Goal: Task Accomplishment & Management: Use online tool/utility

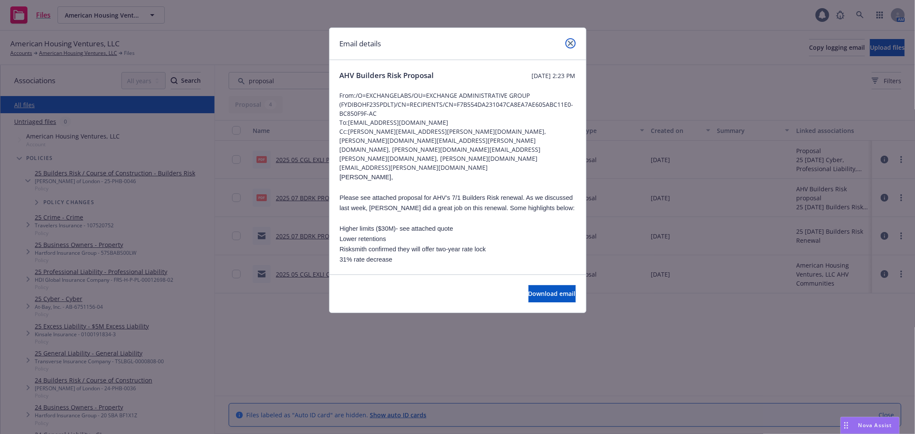
click at [572, 41] on icon "close" at bounding box center [570, 43] width 5 height 5
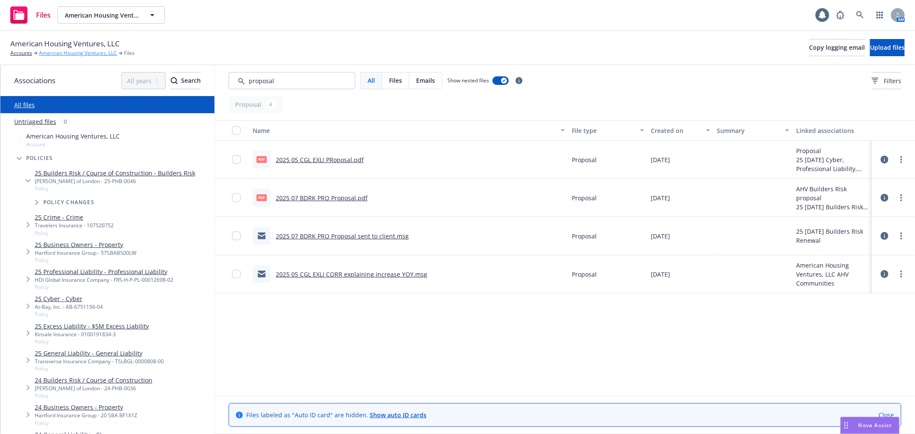
click at [85, 53] on link "American Housing Ventures, LLC" at bounding box center [78, 53] width 78 height 8
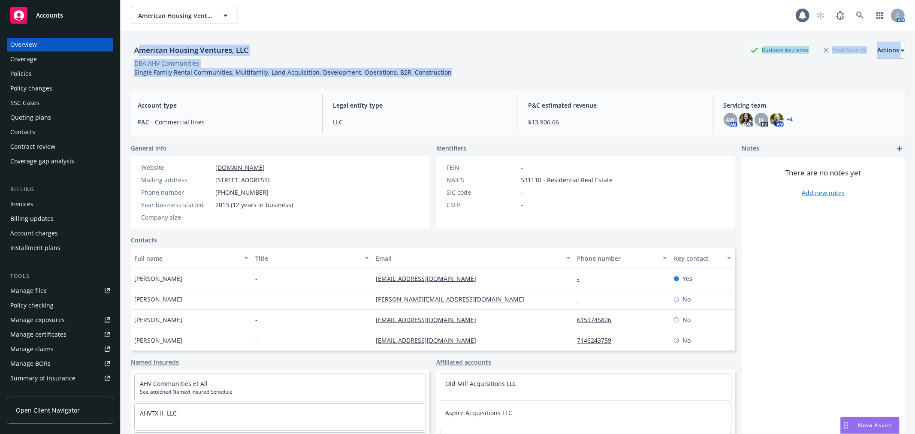
drag, startPoint x: 139, startPoint y: 48, endPoint x: 491, endPoint y: 85, distance: 353.4
click at [491, 85] on div "American Housing Ventures, LLC Business Insurance Total Rewards Actions DBA: AH…" at bounding box center [518, 243] width 774 height 424
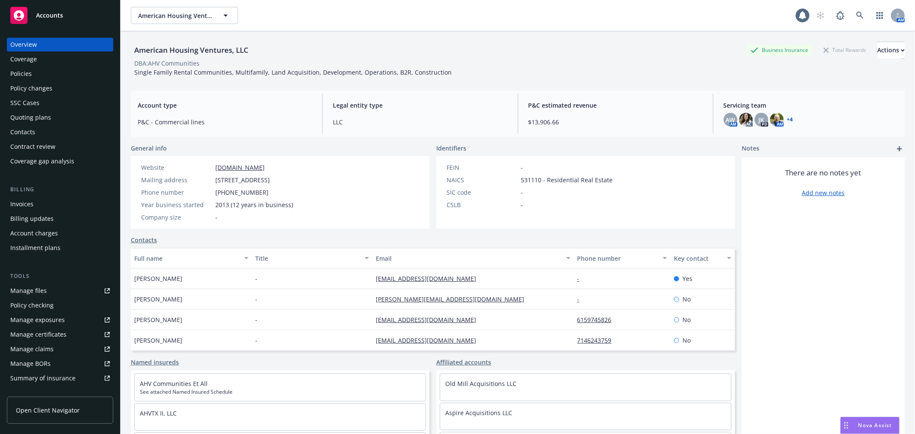
drag, startPoint x: 489, startPoint y: 83, endPoint x: 469, endPoint y: 78, distance: 20.8
click at [484, 82] on div "American Housing Ventures, LLC Business Insurance Total Rewards Actions DBA: AH…" at bounding box center [518, 57] width 774 height 52
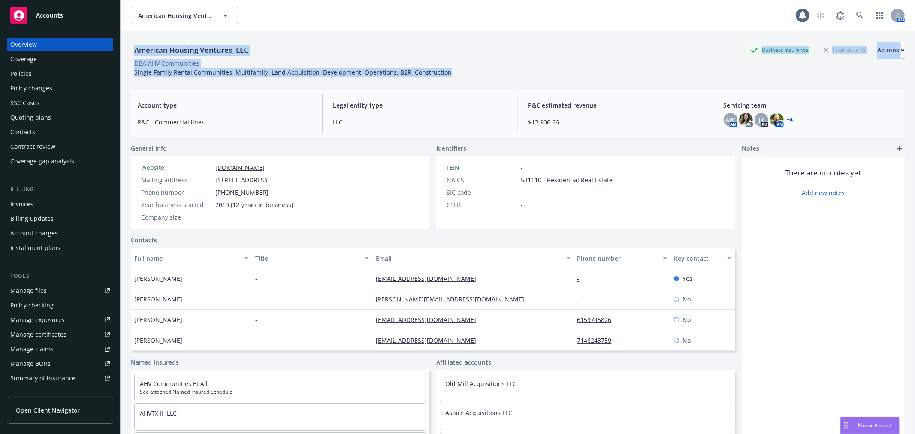
drag, startPoint x: 385, startPoint y: 67, endPoint x: 133, endPoint y: 40, distance: 252.9
click at [133, 40] on div "American Housing Ventures, LLC Business Insurance Total Rewards Actions DBA: AH…" at bounding box center [518, 57] width 774 height 52
click at [153, 41] on div "American Housing Ventures, LLC Business Insurance Total Rewards Actions DBA: AH…" at bounding box center [518, 57] width 774 height 52
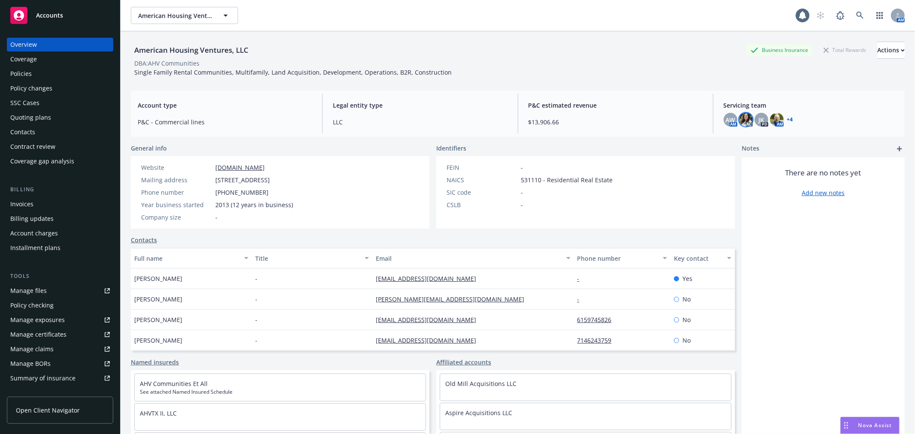
click at [743, 118] on img at bounding box center [746, 120] width 14 height 14
click at [735, 143] on icon "close" at bounding box center [735, 142] width 5 height 5
click at [638, 100] on div "P&C estimated revenue $13,906.66" at bounding box center [616, 113] width 188 height 39
click at [70, 42] on div "Overview" at bounding box center [60, 45] width 100 height 14
click at [67, 22] on div "Accounts" at bounding box center [60, 15] width 100 height 17
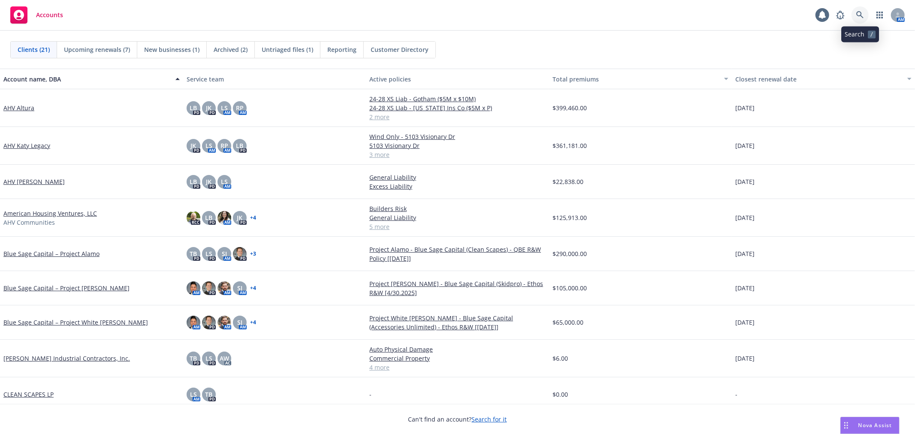
click at [859, 14] on icon at bounding box center [861, 15] width 8 height 8
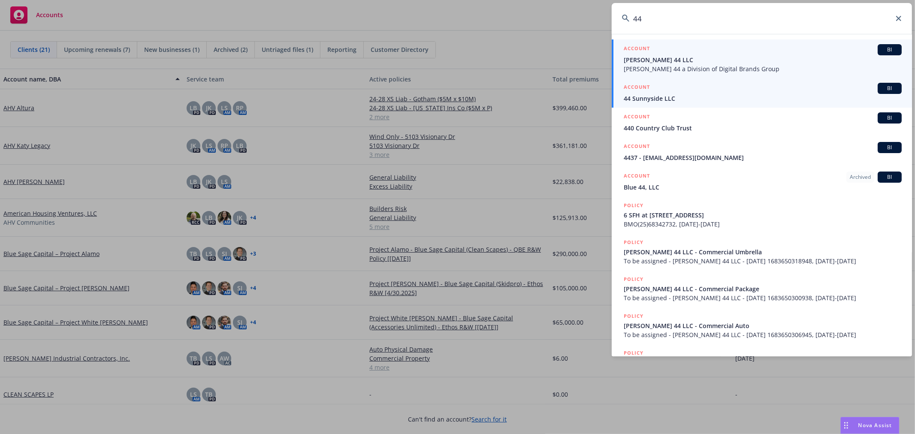
type input "44"
click at [690, 97] on span "44 Sunnyside LLC" at bounding box center [763, 98] width 278 height 9
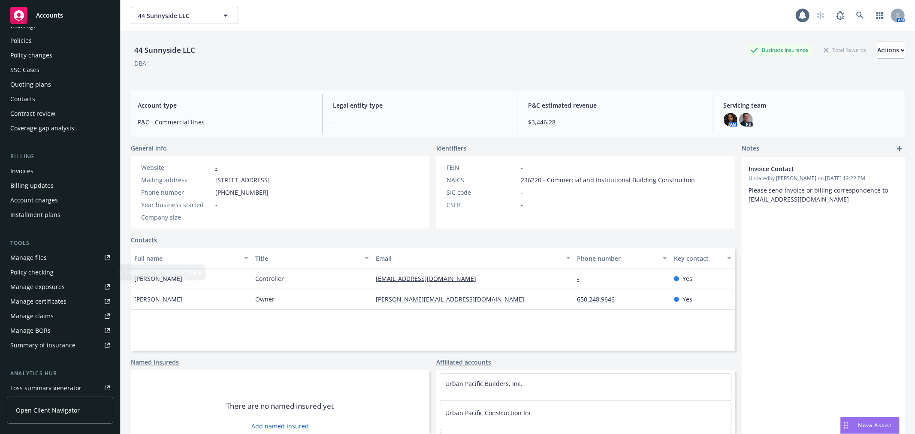
scroll to position [48, 0]
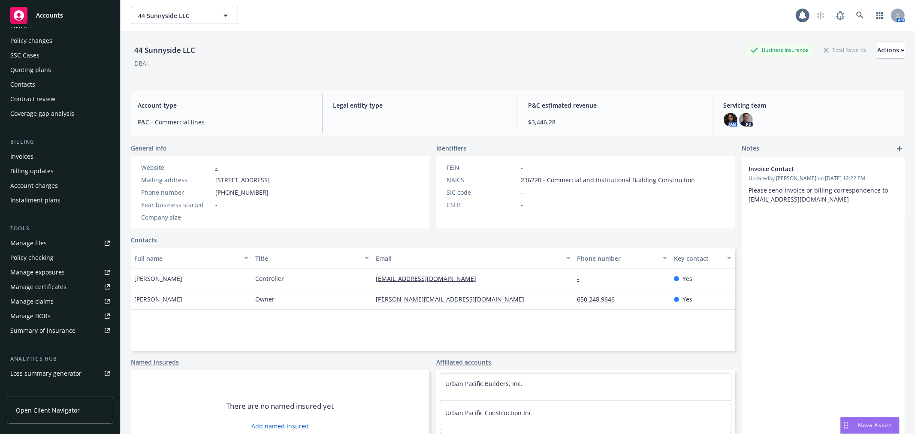
click at [33, 243] on div "Manage files" at bounding box center [28, 243] width 36 height 14
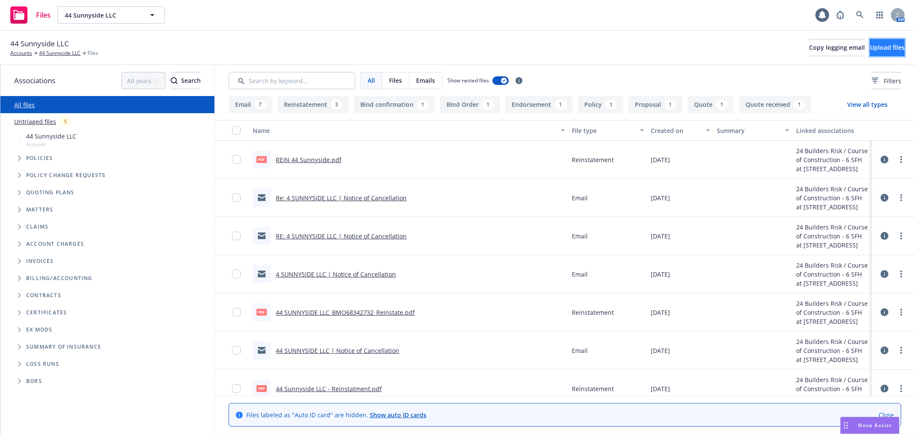
click at [876, 49] on span "Upload files" at bounding box center [887, 47] width 35 height 8
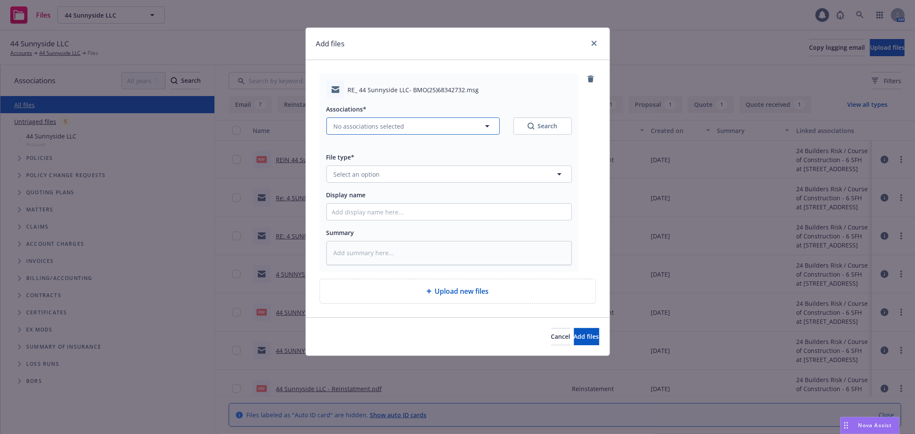
click at [393, 124] on span "No associations selected" at bounding box center [369, 126] width 71 height 9
type textarea "x"
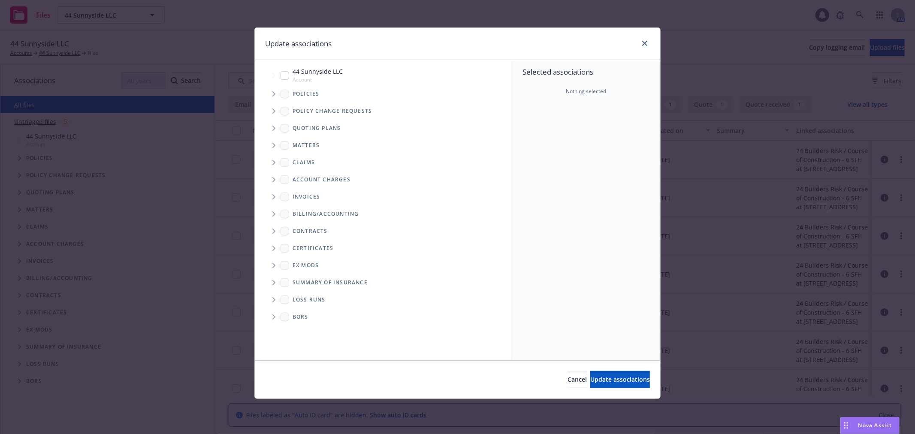
click at [272, 93] on span "Tree Example" at bounding box center [274, 94] width 14 height 14
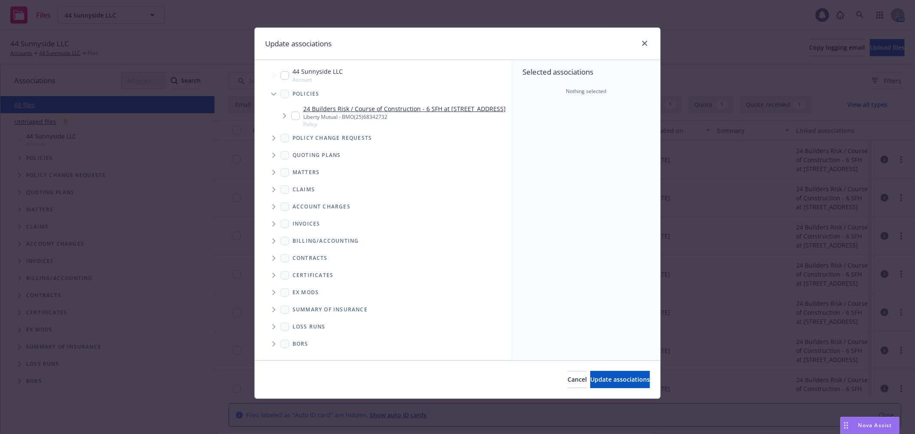
click at [291, 120] on input "Tree Example" at bounding box center [295, 116] width 9 height 9
checkbox input "true"
click at [630, 390] on div "Cancel Update associations" at bounding box center [458, 380] width 406 height 38
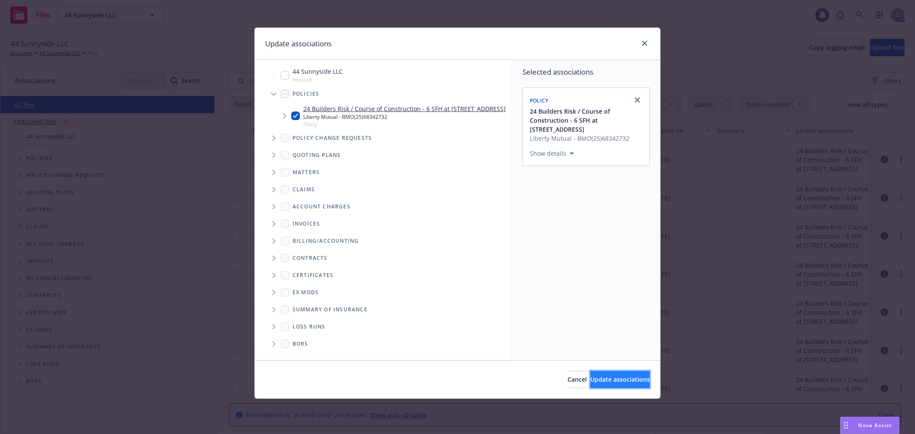
click at [627, 385] on button "Update associations" at bounding box center [621, 379] width 60 height 17
type textarea "x"
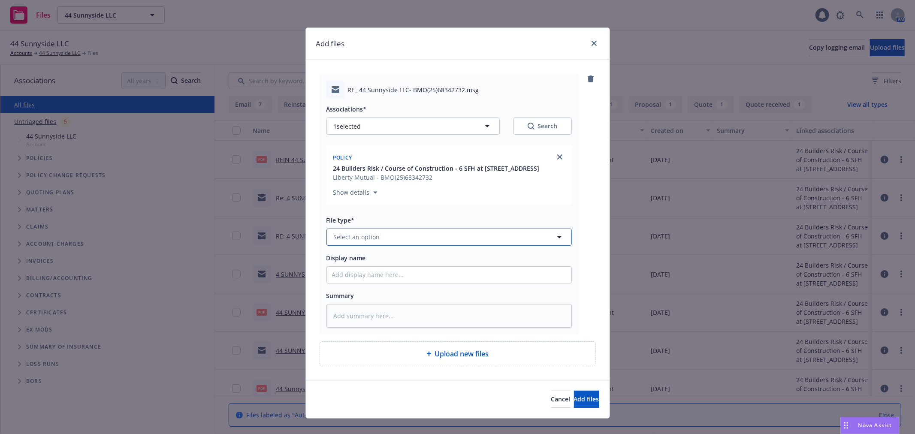
click at [385, 246] on button "Select an option" at bounding box center [449, 237] width 245 height 17
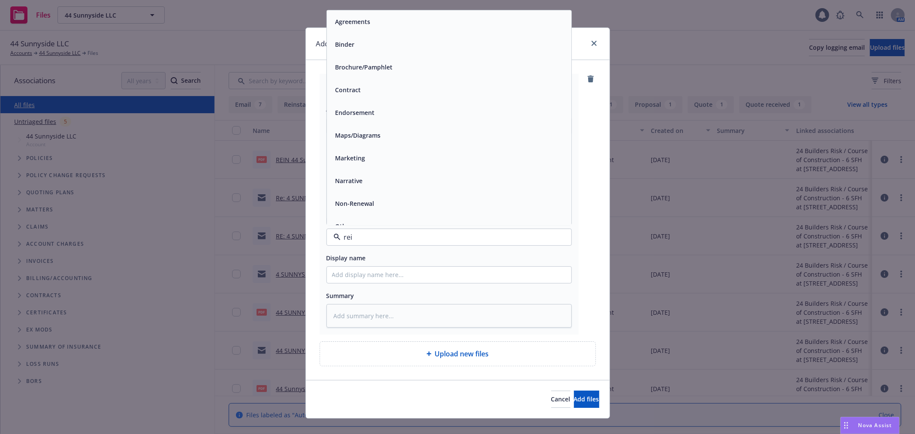
type input "rein"
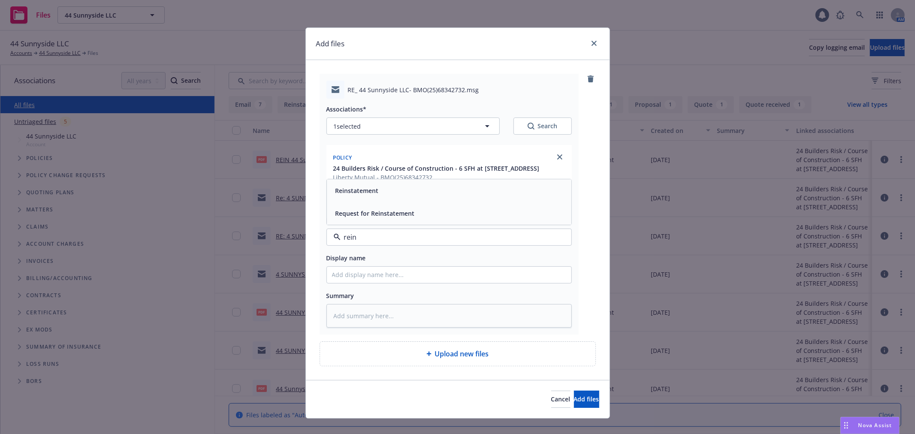
click at [463, 197] on div "Reinstatement" at bounding box center [449, 191] width 234 height 12
click at [424, 283] on input "Display name" at bounding box center [449, 275] width 245 height 16
type textarea "x"
type input "2"
type textarea "x"
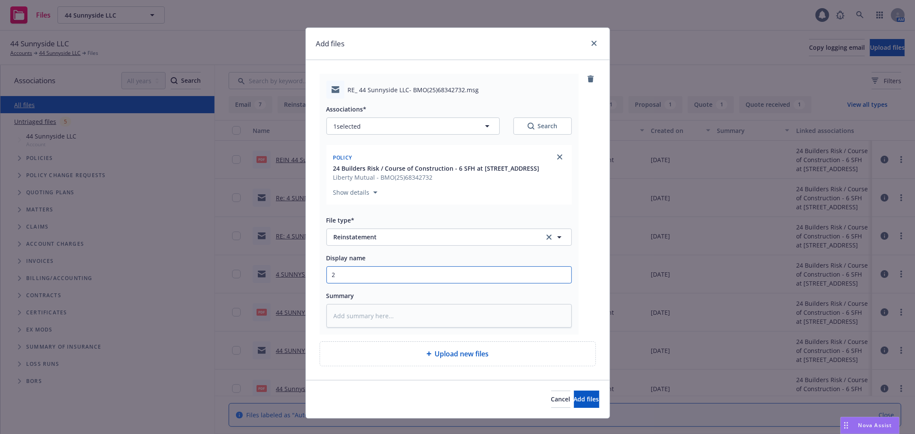
type input "20"
type textarea "x"
type input "202"
type textarea "x"
type input "20"
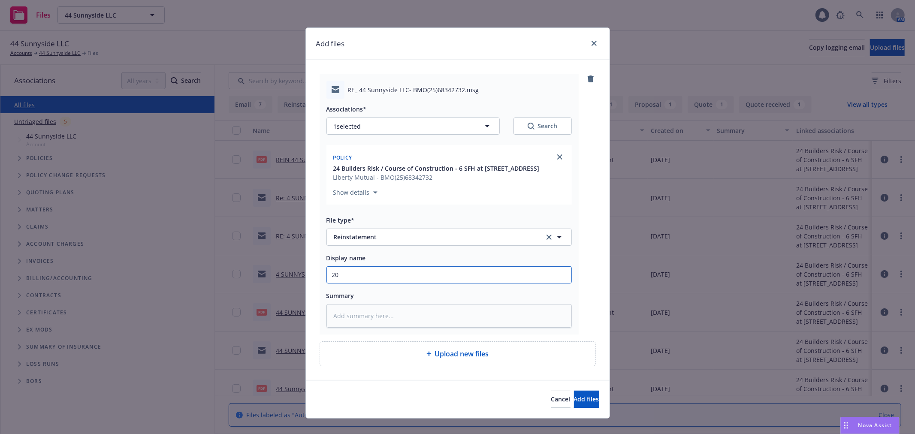
type textarea "x"
type input "2"
type textarea "x"
type input "B"
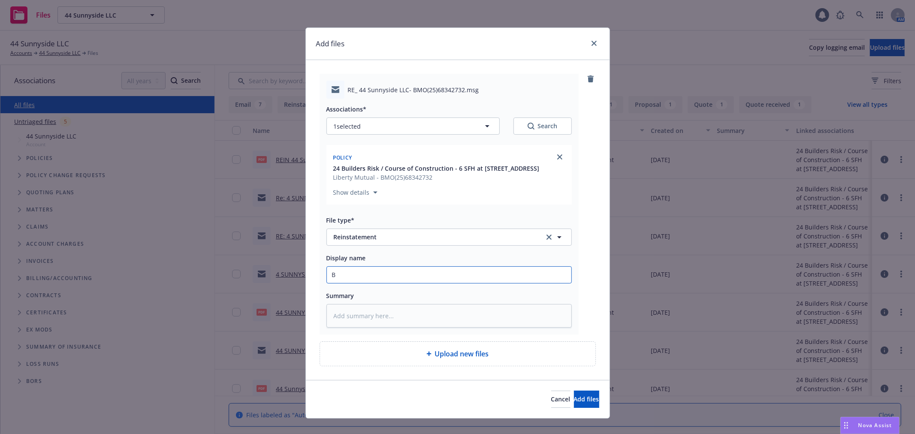
type textarea "x"
type input "Bu"
type textarea "x"
type input "Bui"
type textarea "x"
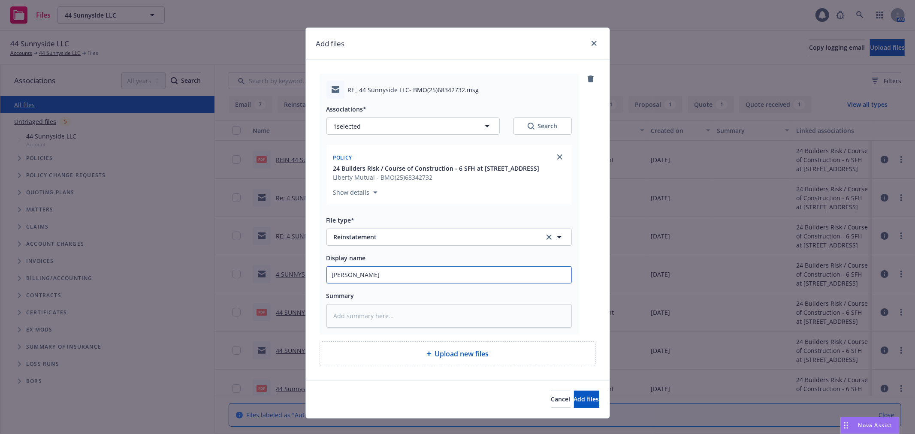
type input "Buil"
type textarea "x"
type input "Builde"
type textarea "x"
type input "Builders"
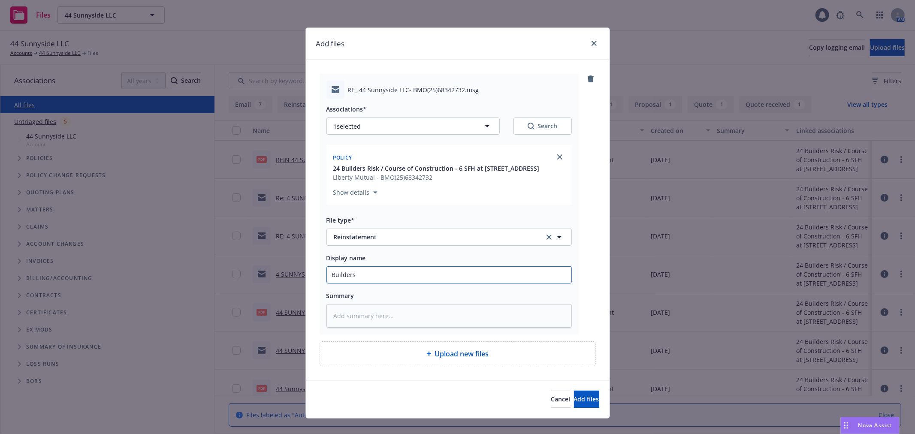
type textarea "x"
type input "Builders"
type textarea "x"
type input "Builders R"
type textarea "x"
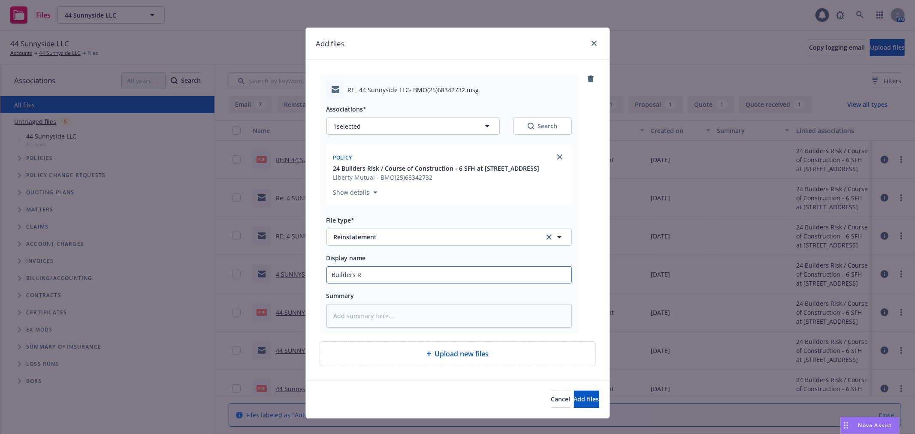
type input "Builders Ri"
type textarea "x"
type input "Builders Ris"
type textarea "x"
type input "Builders Risk"
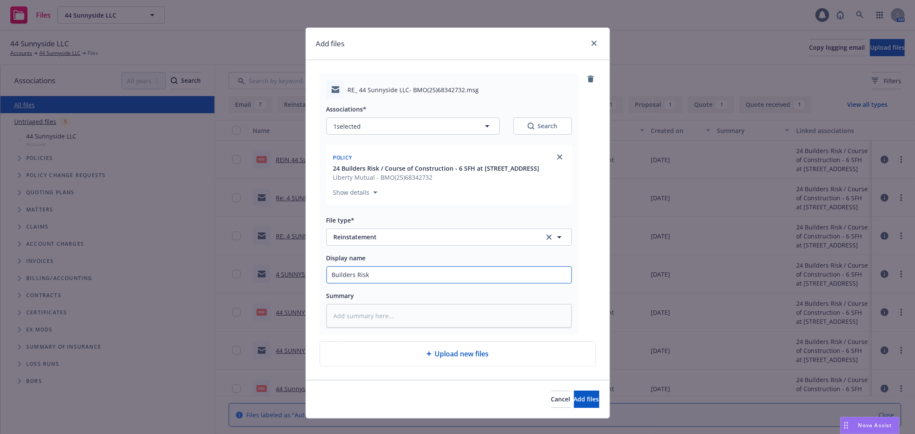
type textarea "x"
type input "Builders Risk"
type textarea "x"
type input "Builders Risk r"
type textarea "x"
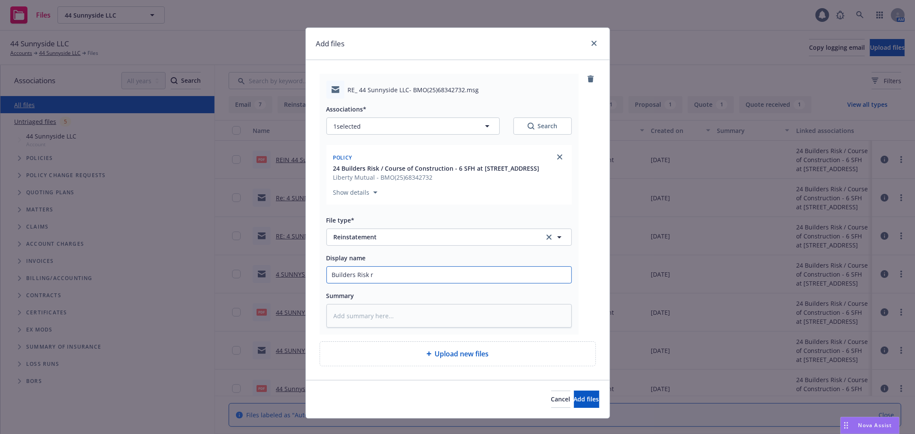
type input "Builders Risk re"
type textarea "x"
type input "Builders Risk rei"
type textarea "x"
type input "Builders Risk rein"
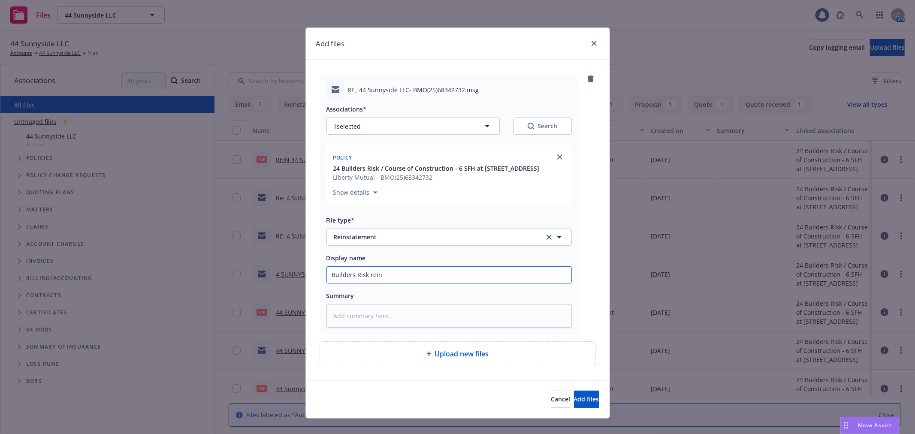
type textarea "x"
type input "Builders Risk reins"
type textarea "x"
type input "Builders Risk reinst"
type textarea "x"
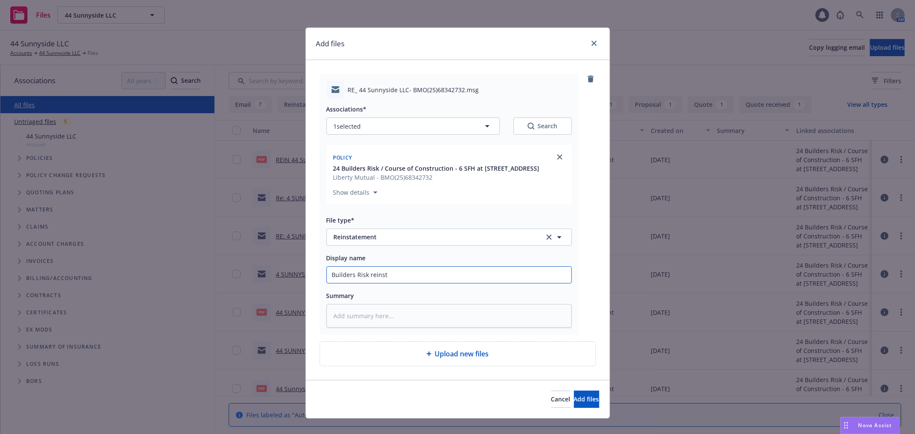
type input "Builders Risk reinsta"
type textarea "x"
type input "Builders Risk reinstat"
type textarea "x"
type input "Builders Risk reinstate"
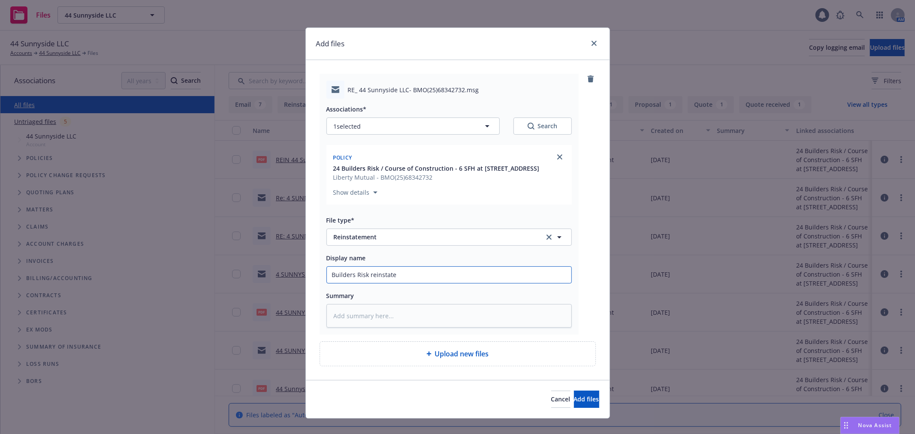
type textarea "x"
type input "Builders Risk reinstated"
type textarea "x"
type input "Builders Risk reinstated"
type textarea "x"
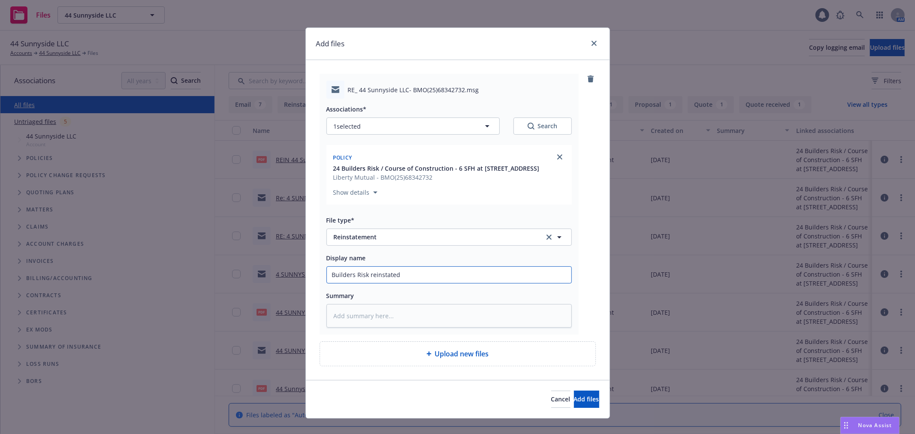
type input "Builders Risk reinstated e"
type textarea "x"
type input "Builders Risk reinstated ef"
type textarea "x"
type input "Builders Risk reinstated eff"
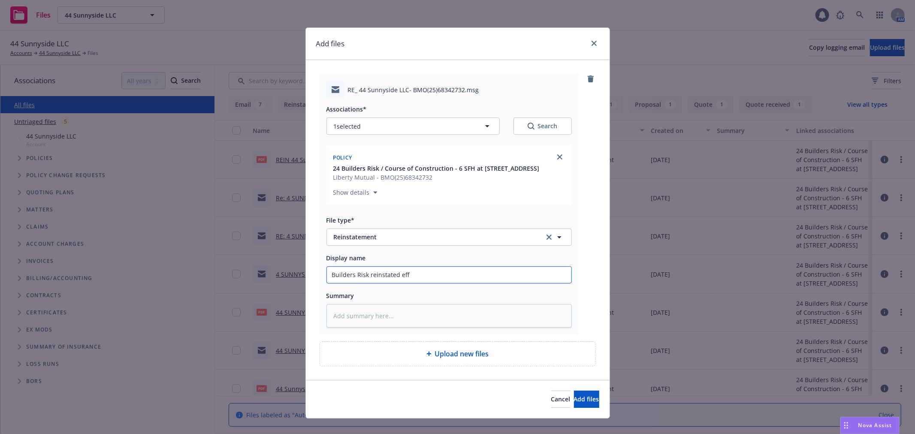
type textarea "x"
type input "Builders Risk reinstated eff"
type textarea "x"
type input "Builders Risk reinstated eff 8"
type textarea "x"
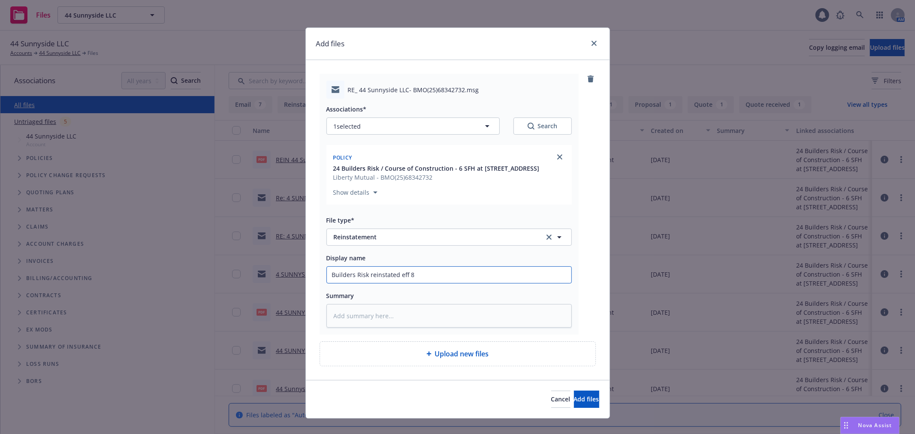
type input "Builders Risk reinstated eff 8/"
type textarea "x"
type input "Builders Risk reinstated eff 8/28"
type textarea "x"
type input "Builders Risk reinstated eff 8/287"
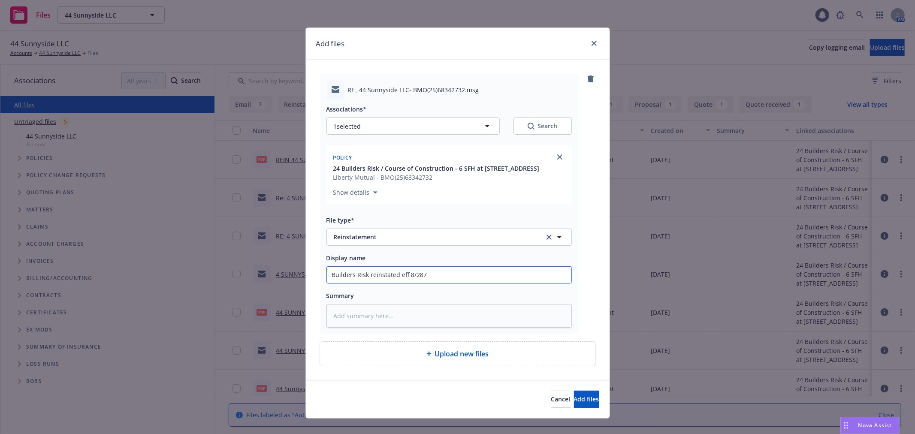
type textarea "x"
type input "Builders Risk reinstated eff 8/28"
type textarea "x"
type input "Builders Risk reinstated eff 8/2"
type textarea "x"
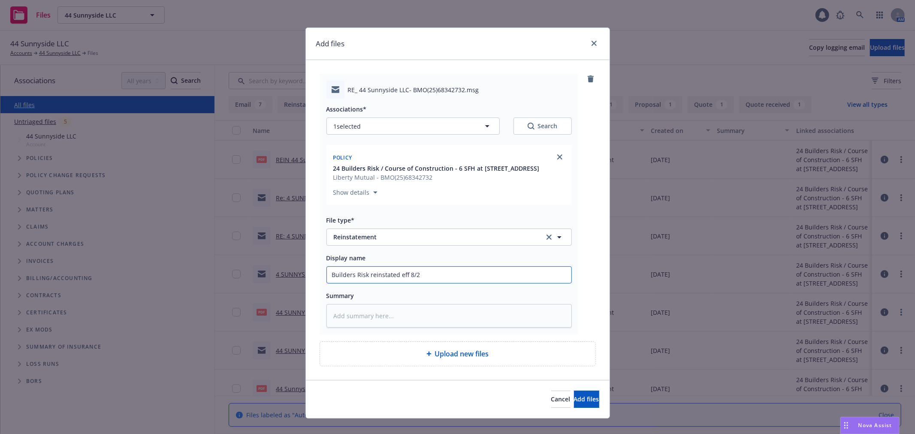
type input "Builders Risk reinstated eff 8/29"
type textarea "x"
type input "Builders Risk reinstated eff 8/29/"
type textarea "x"
type input "Builders Risk reinstated eff 8/29/2"
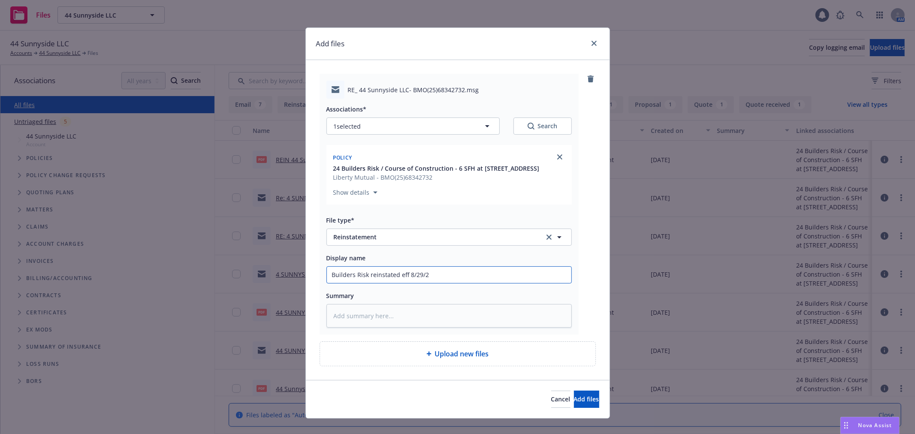
type textarea "x"
type input "Builders Risk reinstated eff 8/29/20"
type textarea "x"
type input "Builders Risk reinstated eff 8/29/202"
type textarea "x"
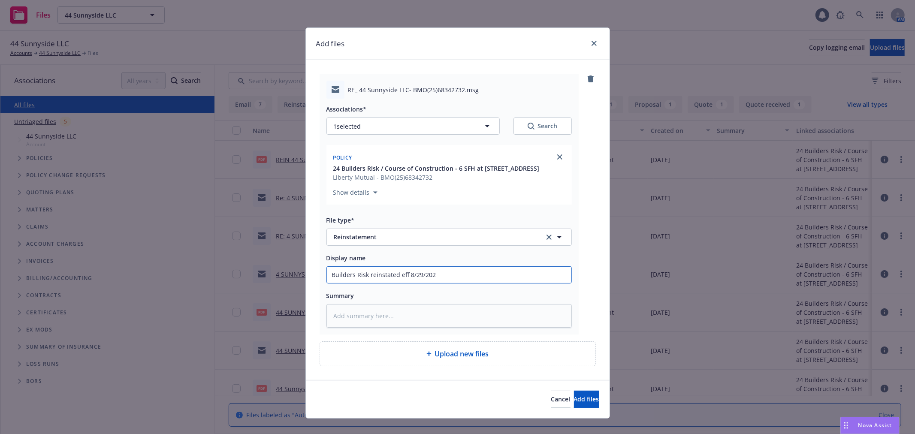
type input "Builders Risk reinstated eff 8/29/2024"
type textarea "x"
type input "Builders Risk reinstated eff 8/29/20245"
type textarea "x"
type input "Builders Risk reinstated eff 8/29/2024"
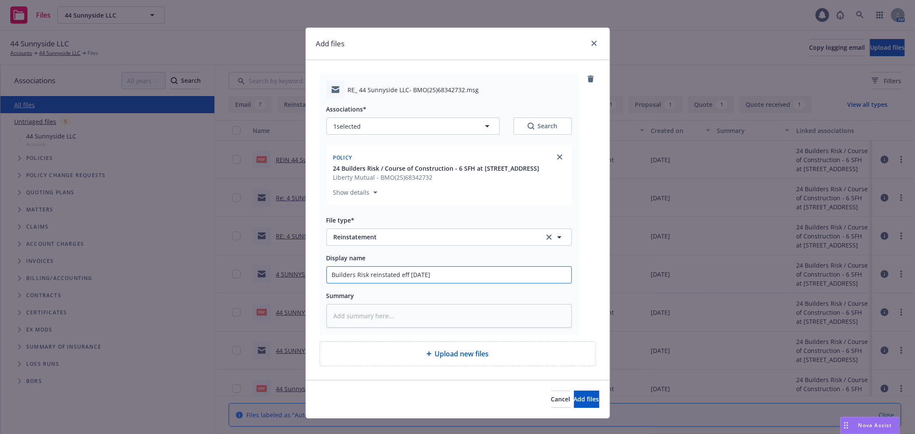
type textarea "x"
type input "Builders Risk reinstated eff 8/29/2025"
type textarea "x"
type input "Builders Risk reinstated eff 8/29/2025"
click at [574, 403] on button "Add files" at bounding box center [586, 399] width 25 height 17
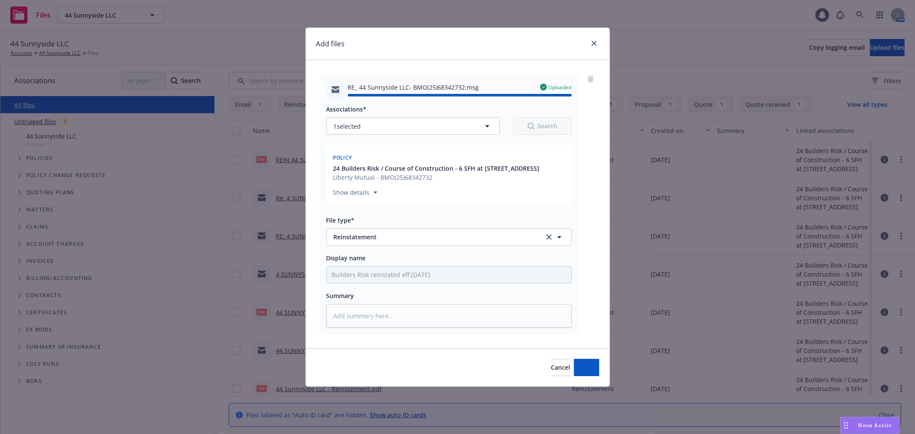
type textarea "x"
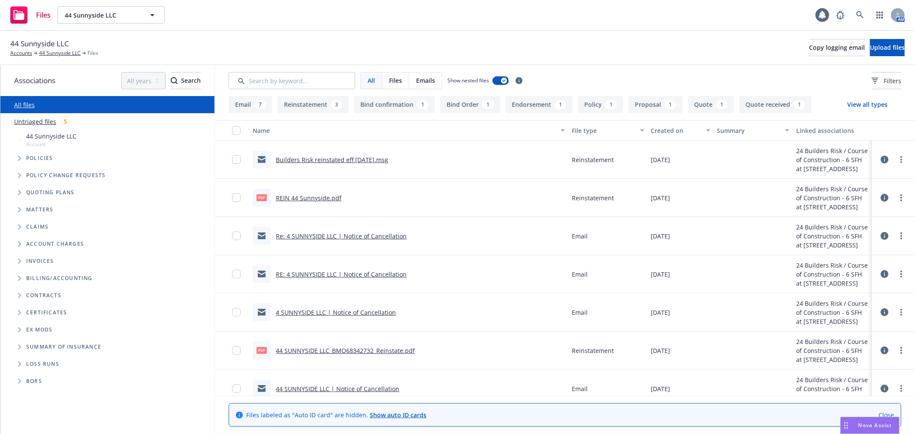
click at [612, 27] on div "Files 44 Sunnyside LLC 44 Sunnyside LLC 1 AM" at bounding box center [457, 15] width 915 height 31
drag, startPoint x: 724, startPoint y: 28, endPoint x: 735, endPoint y: 27, distance: 11.2
click at [724, 28] on div "Files 44 Sunnyside LLC 44 Sunnyside LLC 1 AM" at bounding box center [457, 15] width 915 height 31
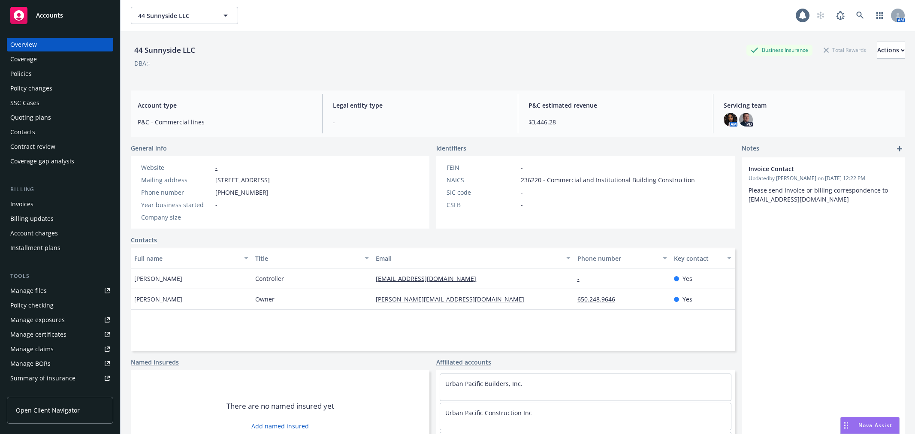
click at [194, 15] on span "44 Sunnyside LLC" at bounding box center [175, 15] width 74 height 9
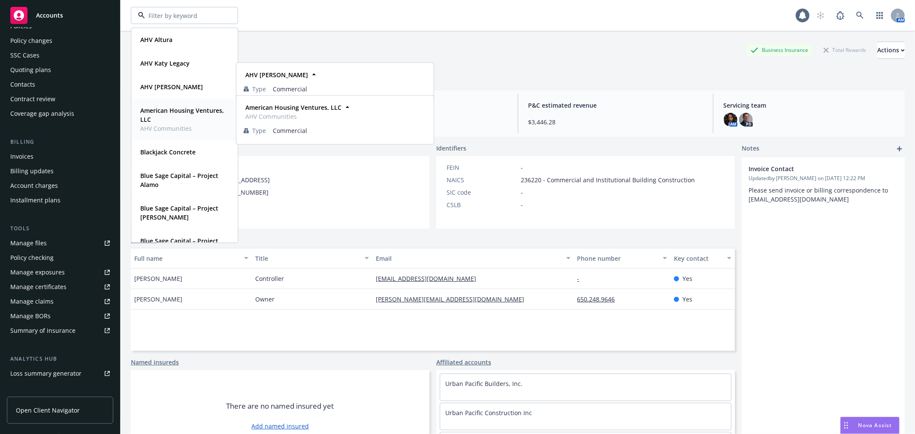
click at [178, 118] on strong "American Housing Ventures, LLC" at bounding box center [182, 114] width 84 height 17
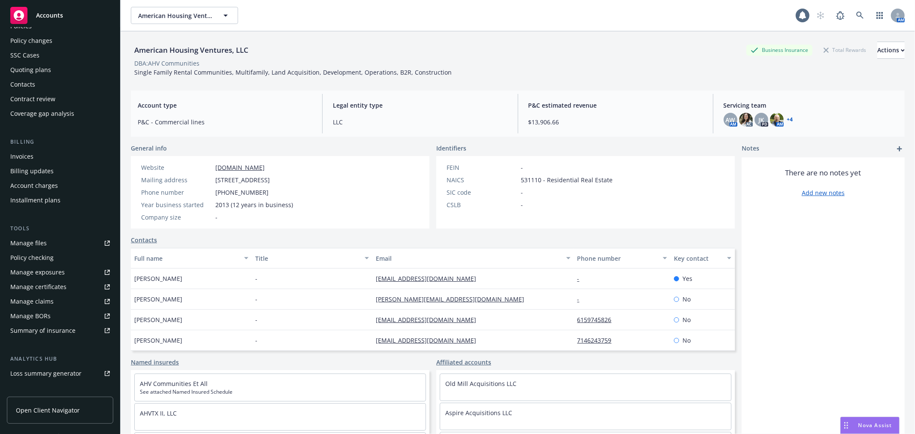
click at [28, 67] on div "Quoting plans" at bounding box center [30, 70] width 41 height 14
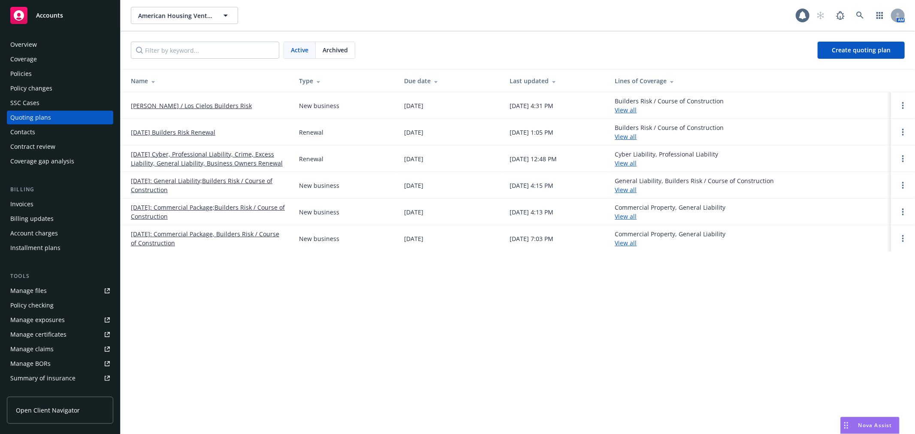
click at [169, 105] on link "Brooks / Los Cielos Builders Risk" at bounding box center [191, 105] width 121 height 9
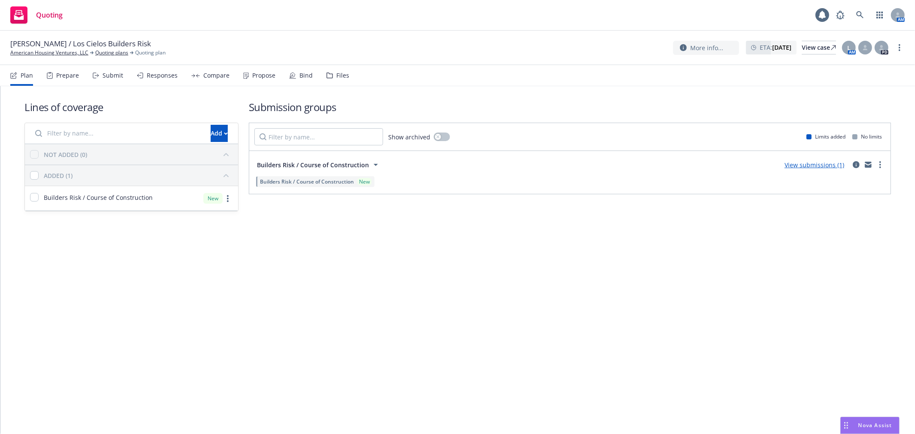
click at [152, 76] on div "Responses" at bounding box center [162, 75] width 31 height 7
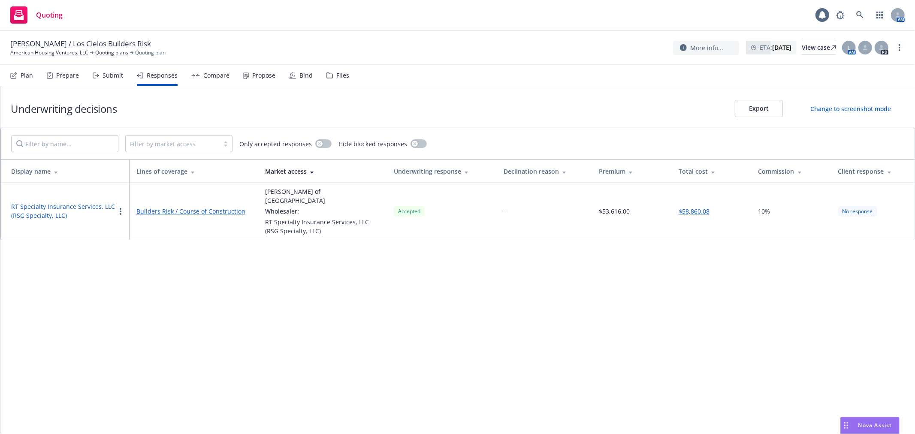
click at [690, 208] on button "$58,860.08" at bounding box center [694, 211] width 31 height 9
select select "TX"
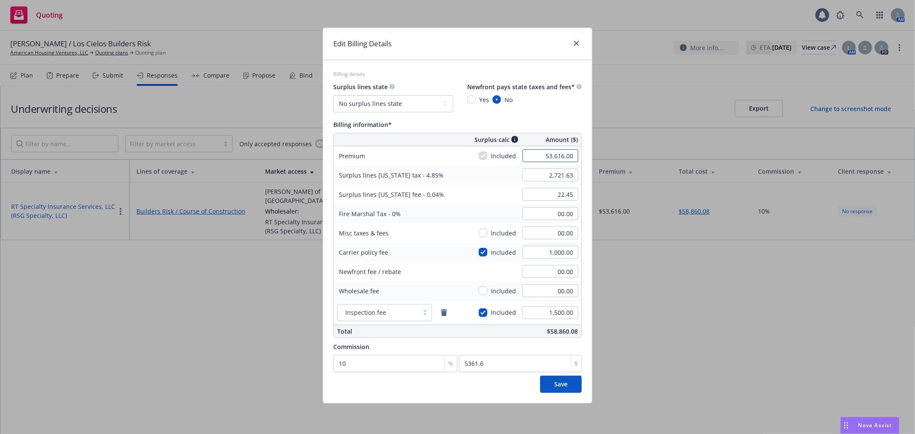
click at [542, 153] on input "53,616.00" at bounding box center [551, 155] width 56 height 13
type input "1"
type input "51,063.00"
type input "2,597.81"
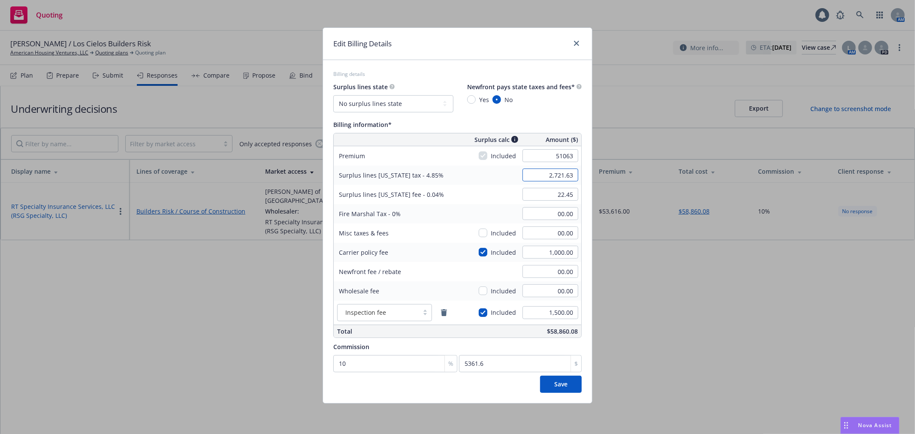
type input "21.43"
type input "5106.3"
drag, startPoint x: 804, startPoint y: 312, endPoint x: 988, endPoint y: 247, distance: 195.1
drag, startPoint x: 570, startPoint y: 36, endPoint x: 575, endPoint y: 51, distance: 15.1
click at [570, 41] on div "Edit Billing Details" at bounding box center [457, 44] width 269 height 32
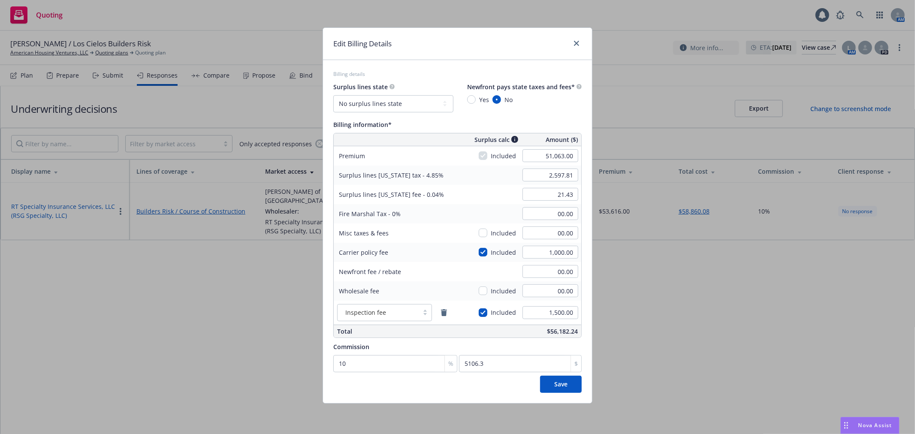
click at [575, 51] on div "Edit Billing Details" at bounding box center [457, 44] width 269 height 32
click at [574, 45] on icon "close" at bounding box center [576, 43] width 5 height 5
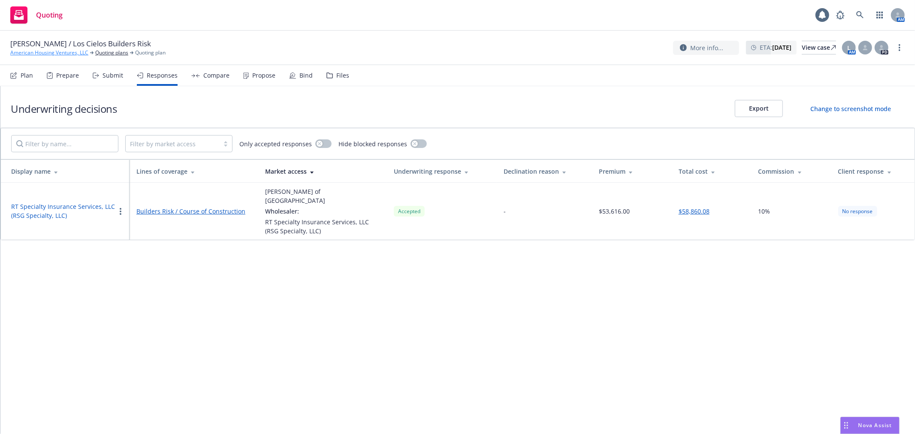
click at [44, 54] on link "American Housing Ventures, LLC" at bounding box center [49, 53] width 78 height 8
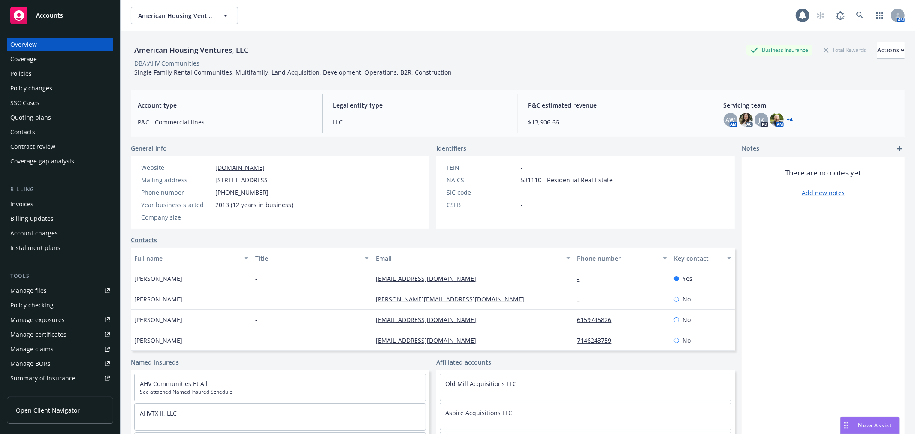
click at [92, 23] on div "Accounts" at bounding box center [60, 15] width 100 height 17
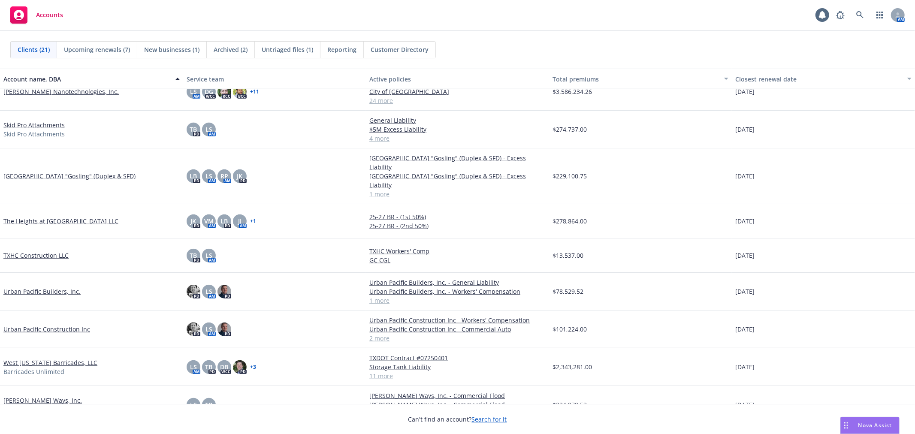
scroll to position [434, 0]
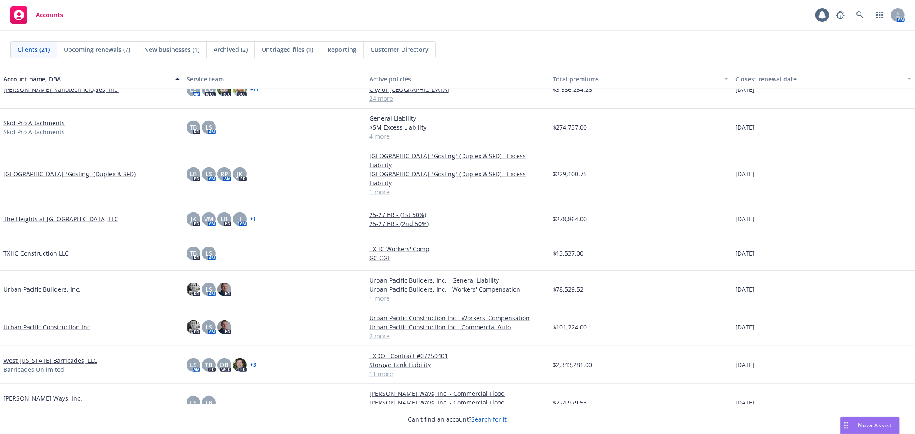
click at [27, 394] on link "[PERSON_NAME] Ways, Inc." at bounding box center [42, 398] width 79 height 9
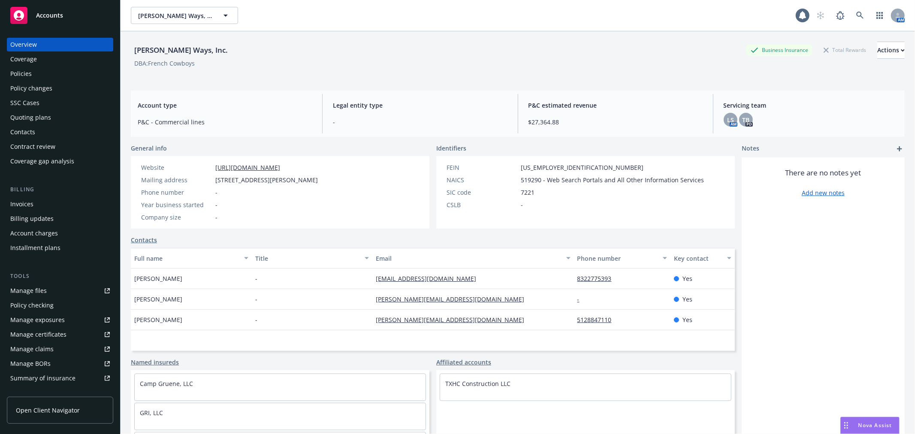
click at [66, 70] on div "Policies" at bounding box center [60, 74] width 100 height 14
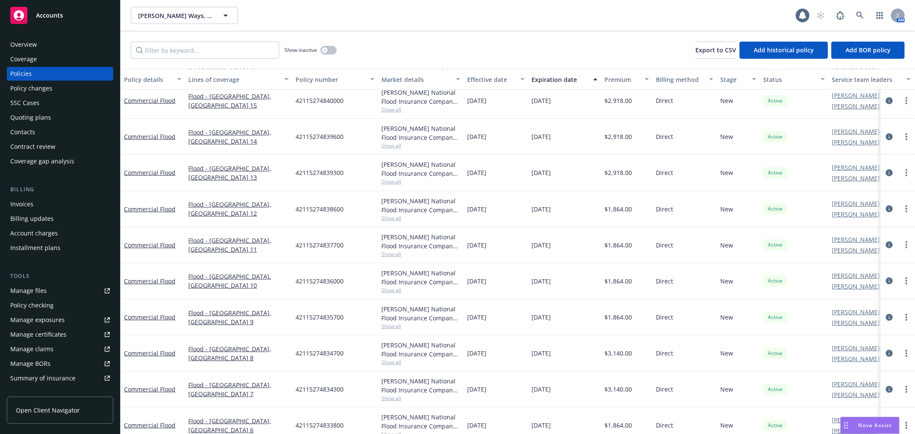
scroll to position [609, 0]
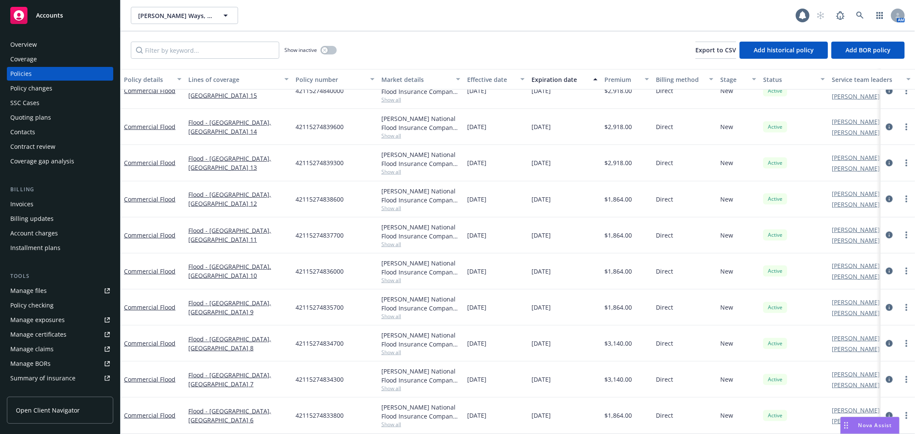
click at [35, 45] on div "Overview" at bounding box center [23, 45] width 27 height 14
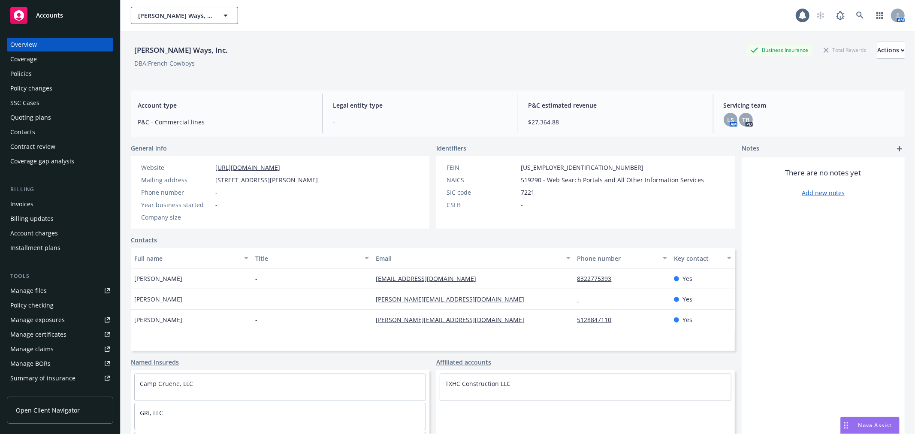
click at [145, 13] on span "[PERSON_NAME] Ways, Inc." at bounding box center [175, 15] width 74 height 9
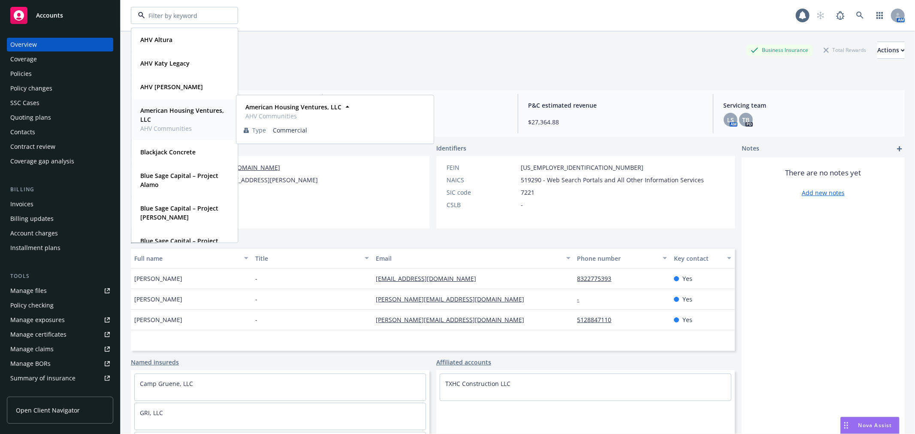
click at [190, 116] on span "American Housing Ventures, LLC" at bounding box center [183, 115] width 87 height 18
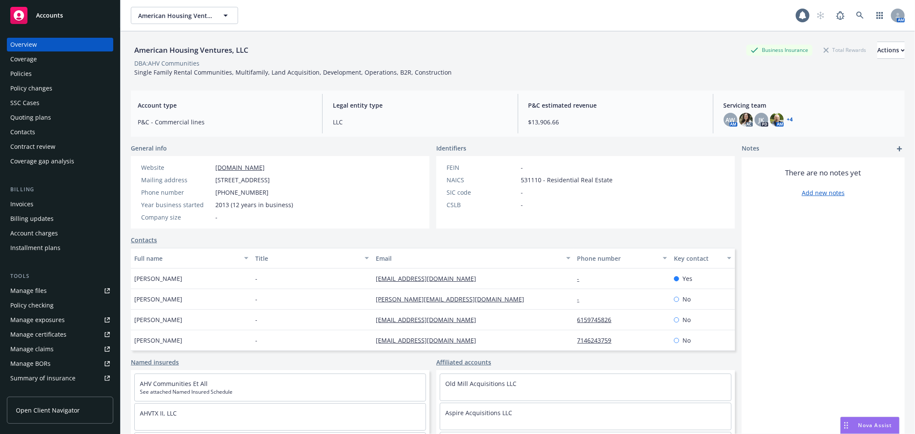
click at [58, 116] on div "Quoting plans" at bounding box center [60, 118] width 100 height 14
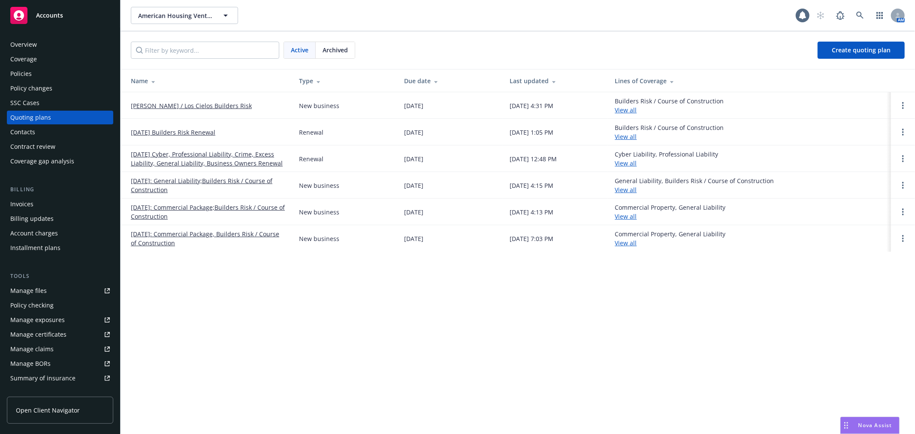
click at [178, 103] on link "[PERSON_NAME] / Los Cielos Builders Risk" at bounding box center [191, 105] width 121 height 9
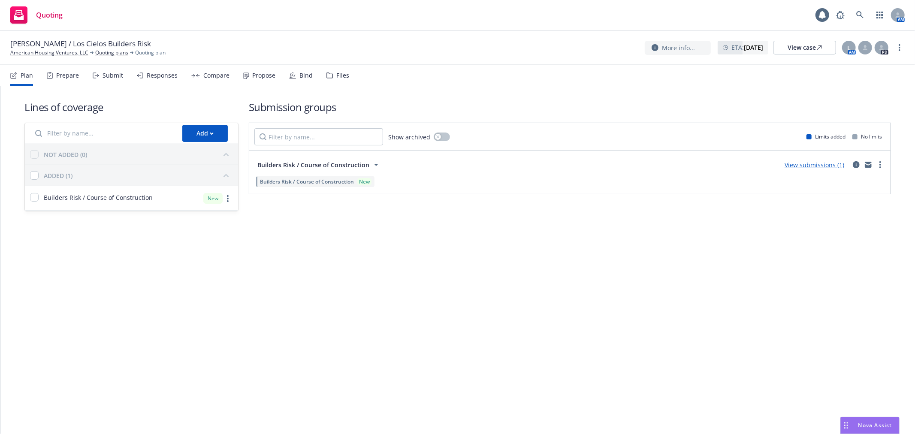
click at [255, 76] on div "Propose" at bounding box center [263, 75] width 23 height 7
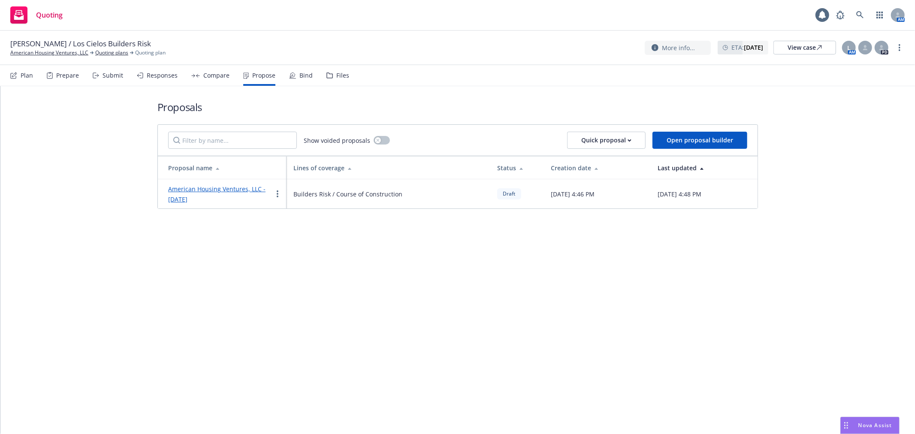
click at [289, 75] on icon at bounding box center [292, 75] width 7 height 7
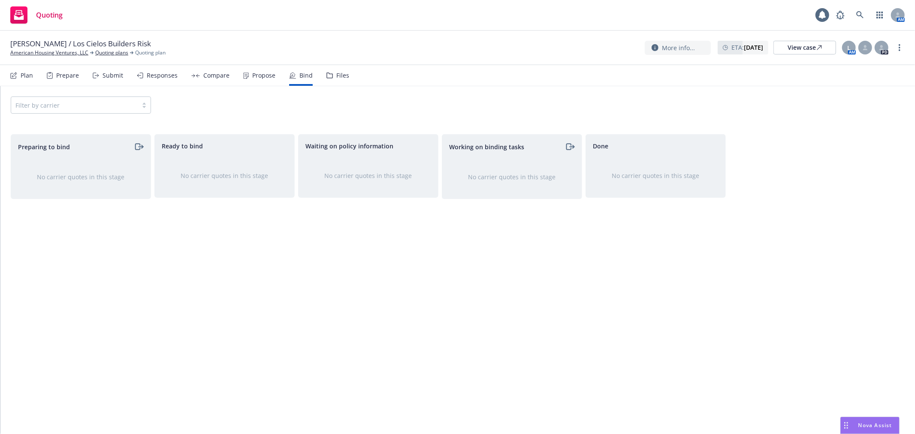
click at [262, 78] on div "Propose" at bounding box center [263, 75] width 23 height 7
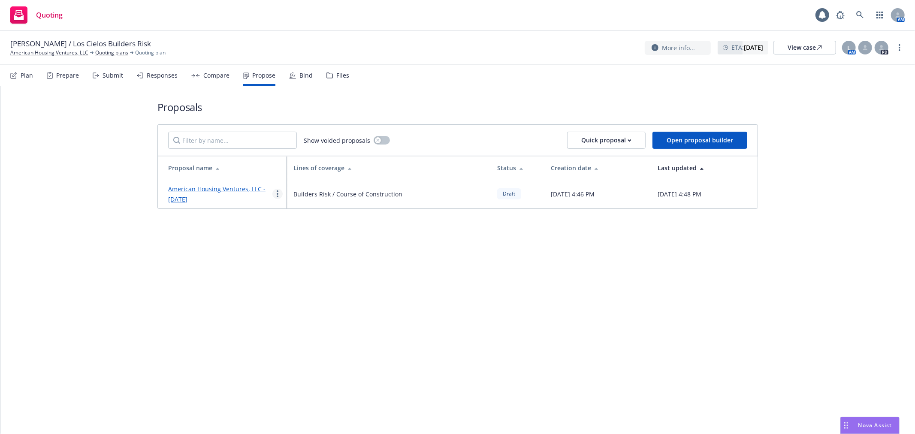
click at [280, 195] on link "more" at bounding box center [278, 194] width 10 height 10
click at [457, 288] on div "Proposals Show voided proposals Quick proposal Open proposal builder Proposal n…" at bounding box center [457, 260] width 915 height 348
click at [205, 76] on div "Compare" at bounding box center [216, 75] width 26 height 7
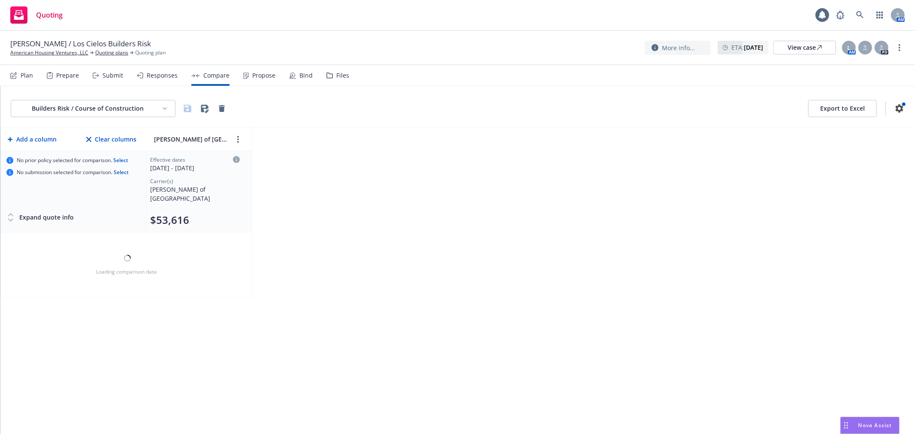
click at [150, 74] on div "Responses" at bounding box center [162, 75] width 31 height 7
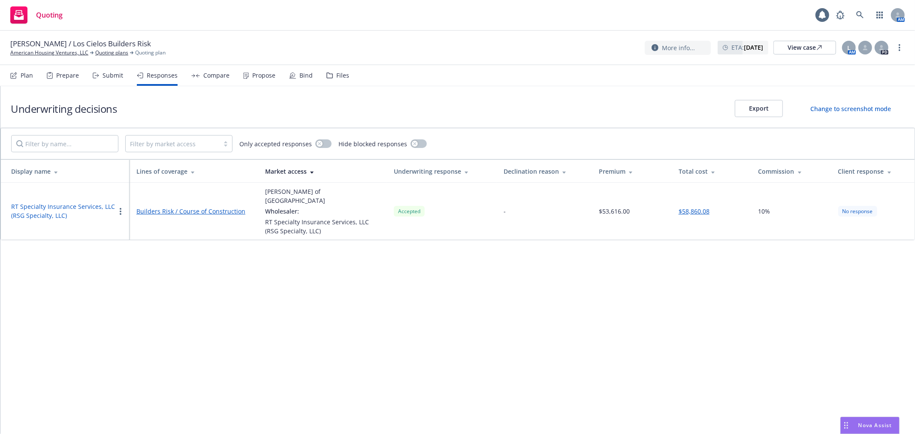
click at [893, 172] on div "Client response" at bounding box center [874, 171] width 70 height 9
click at [891, 170] on icon at bounding box center [890, 171] width 4 height 6
click at [867, 207] on div "No response" at bounding box center [858, 211] width 39 height 11
click at [99, 77] on div "Submit" at bounding box center [108, 75] width 30 height 21
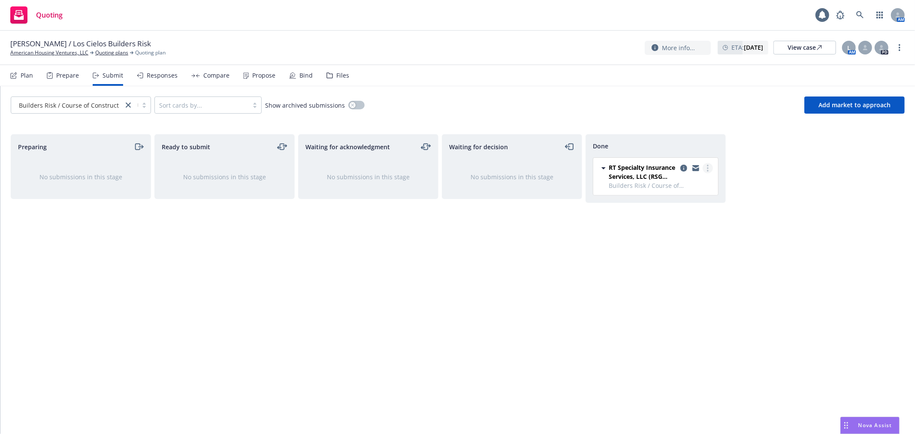
click at [709, 170] on link "more" at bounding box center [708, 168] width 10 height 10
click at [694, 204] on span "Add accepted decision" at bounding box center [670, 203] width 86 height 8
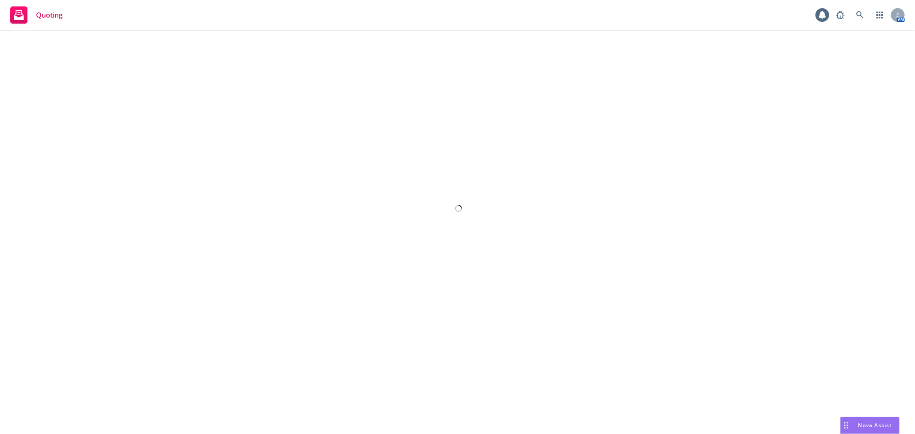
select select "12"
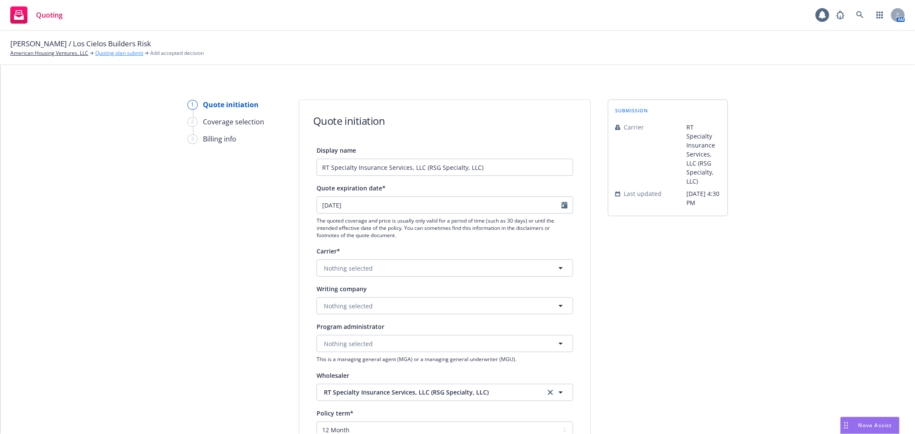
click at [129, 57] on link "Quoting plan submit" at bounding box center [119, 53] width 48 height 8
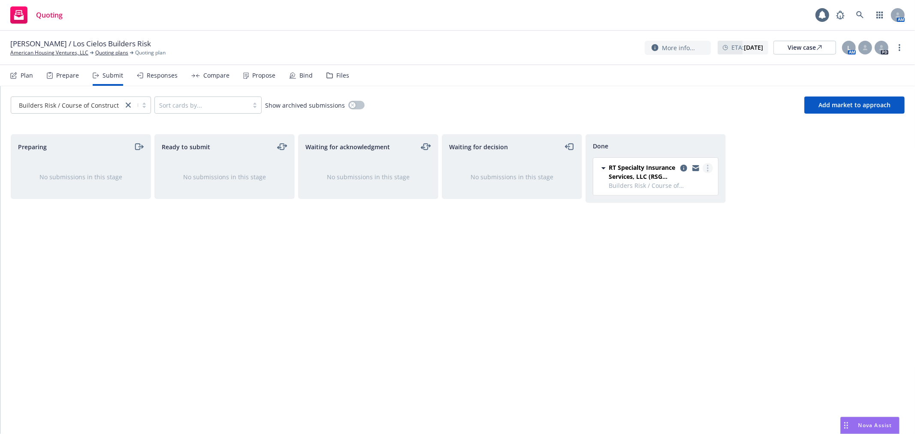
click at [705, 166] on link "more" at bounding box center [708, 168] width 10 height 10
click at [839, 203] on div "Preparing No submissions in this stage Ready to submit No submissions in this s…" at bounding box center [458, 275] width 894 height 282
click at [153, 73] on div "Responses" at bounding box center [162, 75] width 31 height 7
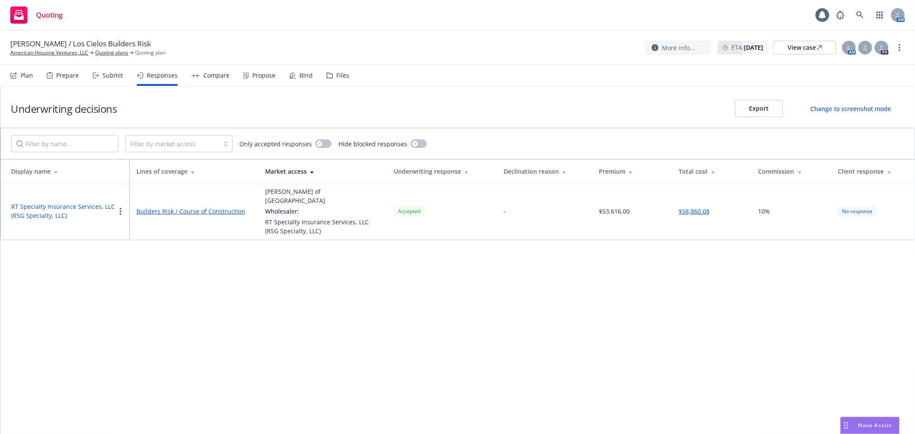
click at [854, 206] on div "No response" at bounding box center [858, 211] width 39 height 11
click at [882, 167] on div "Client response" at bounding box center [874, 171] width 70 height 9
click at [28, 202] on button "RT Specialty Insurance Services, LLC (RSG Specialty, LLC)" at bounding box center [63, 211] width 104 height 18
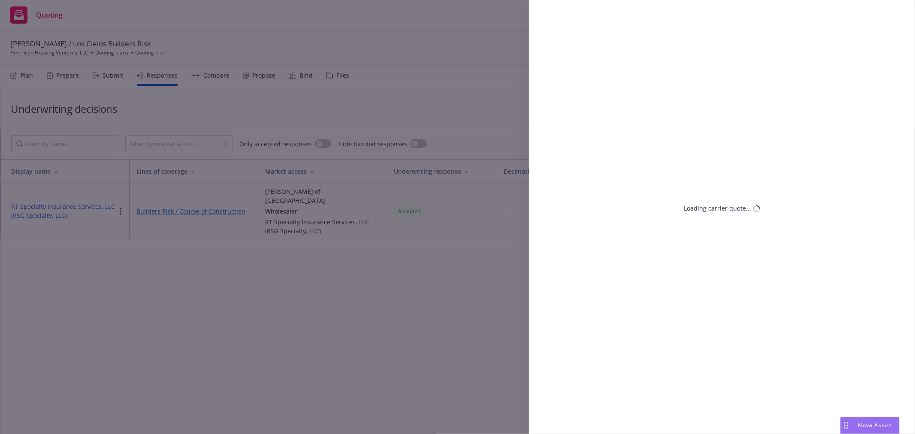
select select "[GEOGRAPHIC_DATA]"
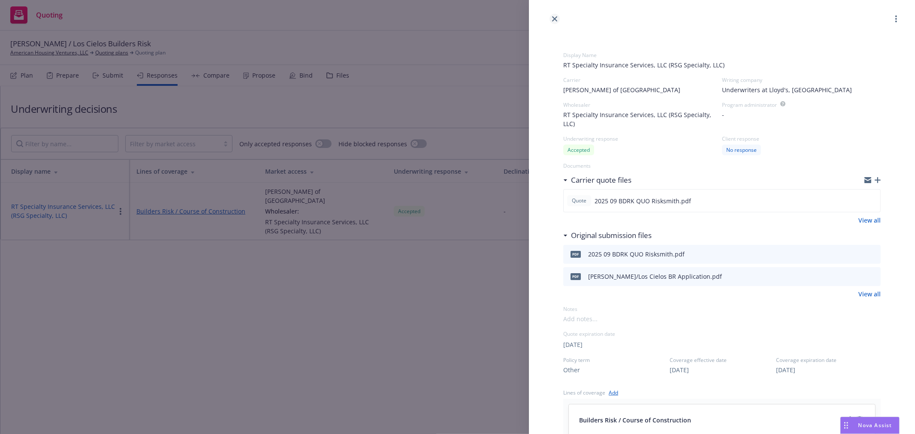
click at [554, 18] on icon "close" at bounding box center [554, 18] width 5 height 5
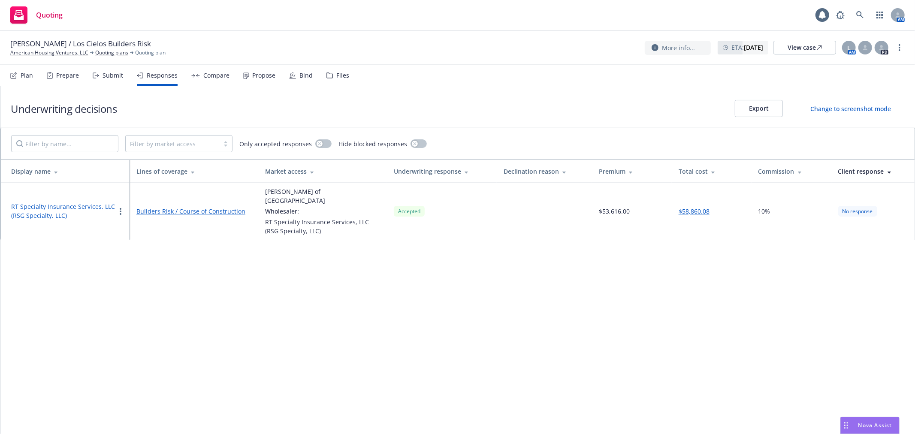
click at [243, 83] on div "Propose" at bounding box center [259, 75] width 32 height 21
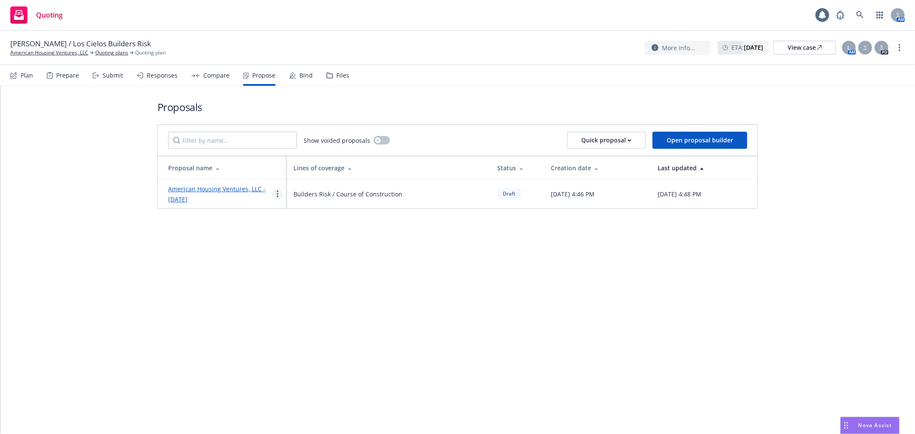
click at [281, 192] on link "more" at bounding box center [278, 194] width 10 height 10
click at [334, 268] on link "Void" at bounding box center [311, 266] width 76 height 17
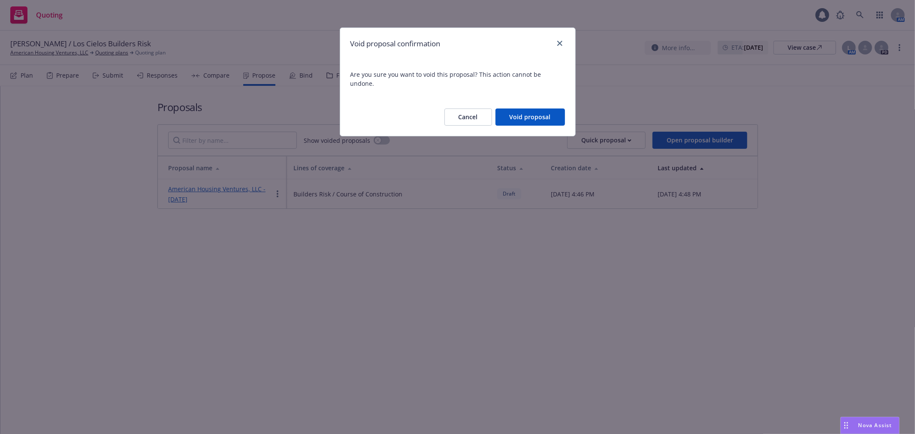
click at [536, 109] on button "Void proposal" at bounding box center [531, 117] width 70 height 17
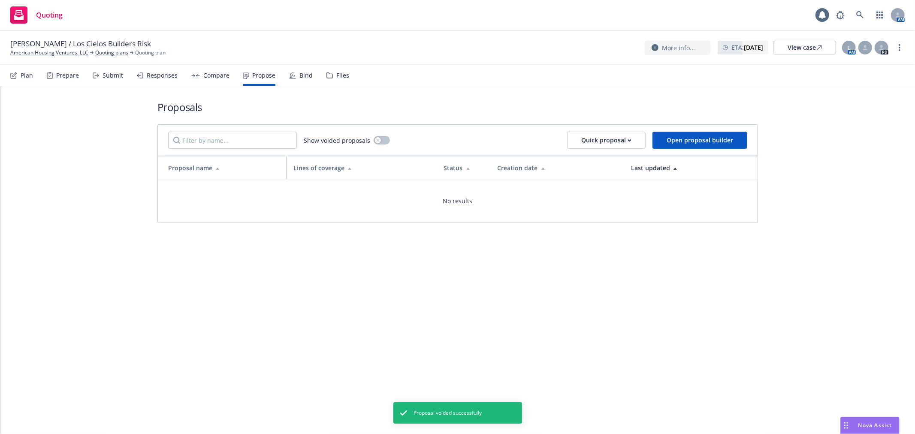
click at [273, 74] on div "Plan Prepare Submit Responses Compare Propose Bind Files" at bounding box center [179, 75] width 339 height 21
click at [618, 138] on div "Quick proposal" at bounding box center [607, 140] width 50 height 16
click at [623, 163] on span "Upload quick proposal" at bounding box center [612, 162] width 85 height 8
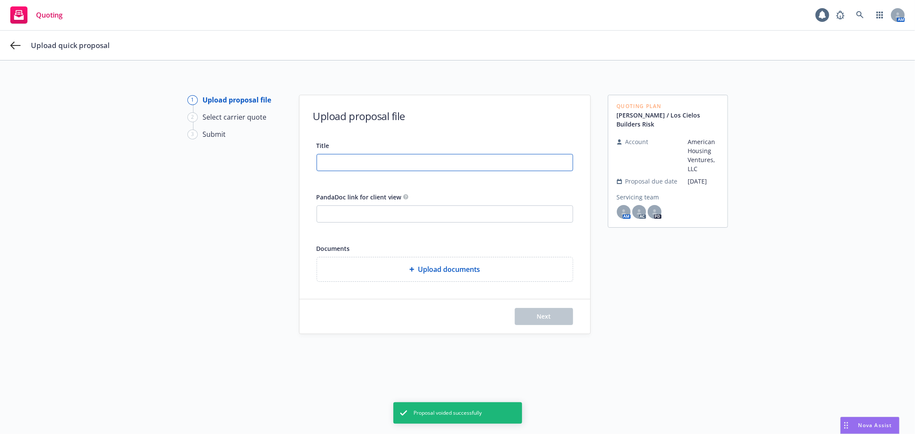
click at [342, 160] on input "Title" at bounding box center [445, 163] width 256 height 16
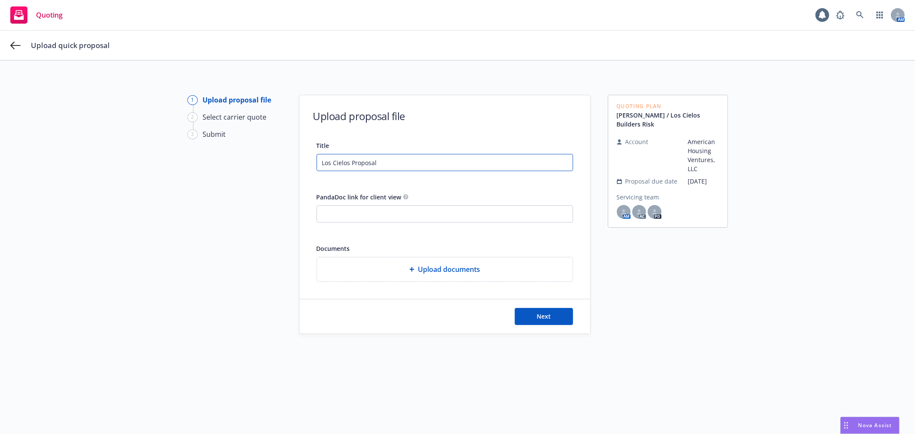
type input "Los Cielos Proposal"
click at [392, 261] on div "Upload documents" at bounding box center [445, 270] width 256 height 24
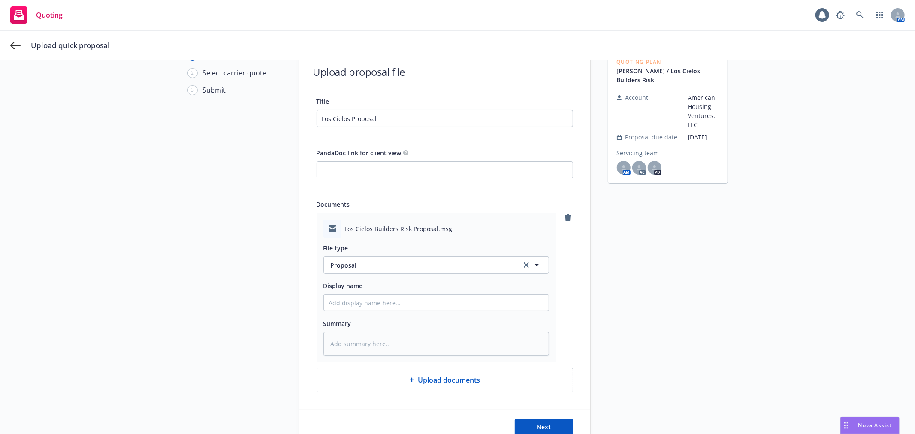
scroll to position [95, 0]
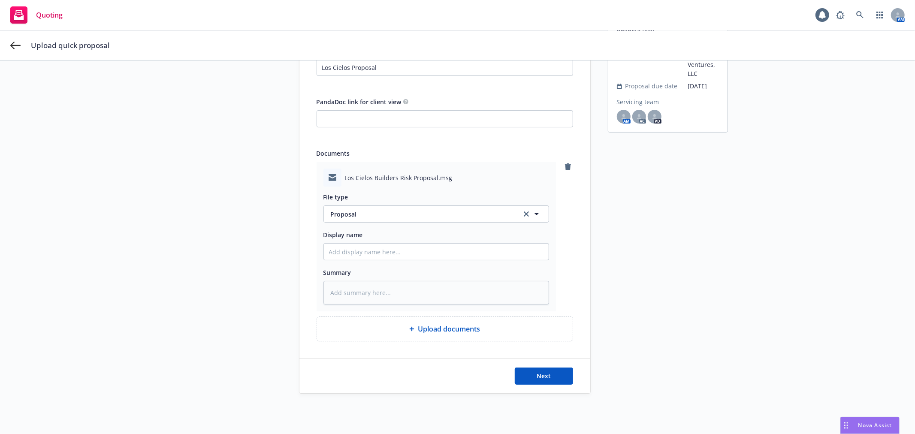
click at [347, 243] on div at bounding box center [437, 251] width 226 height 17
click at [345, 247] on input "Display name" at bounding box center [436, 252] width 225 height 16
type textarea "x"
type input "2"
type textarea "x"
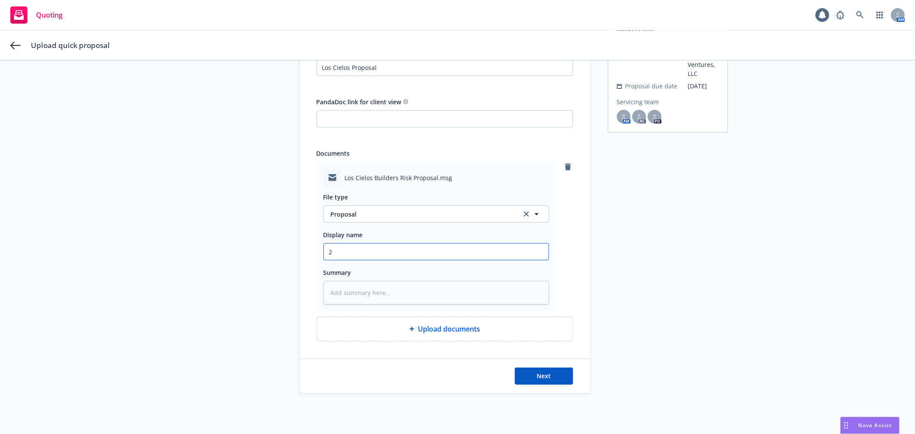
type input "20"
type textarea "x"
type input "202"
type textarea "x"
type input "2025"
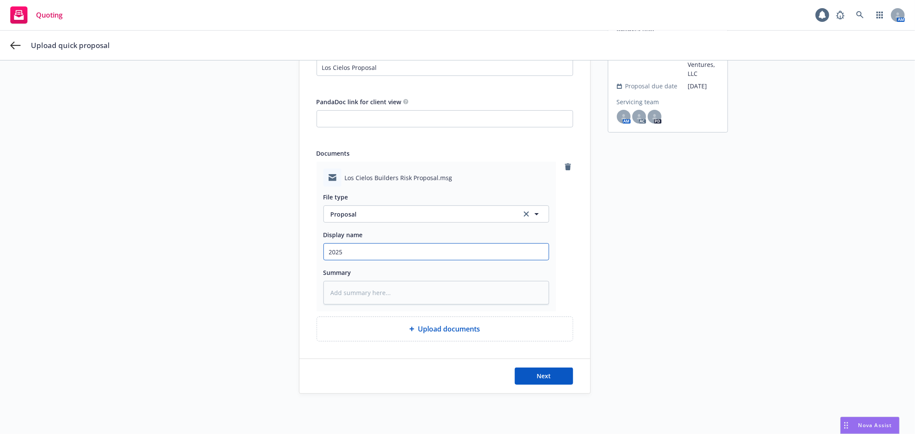
type textarea "x"
type input "2025"
type textarea "x"
type input "2025 0"
type textarea "x"
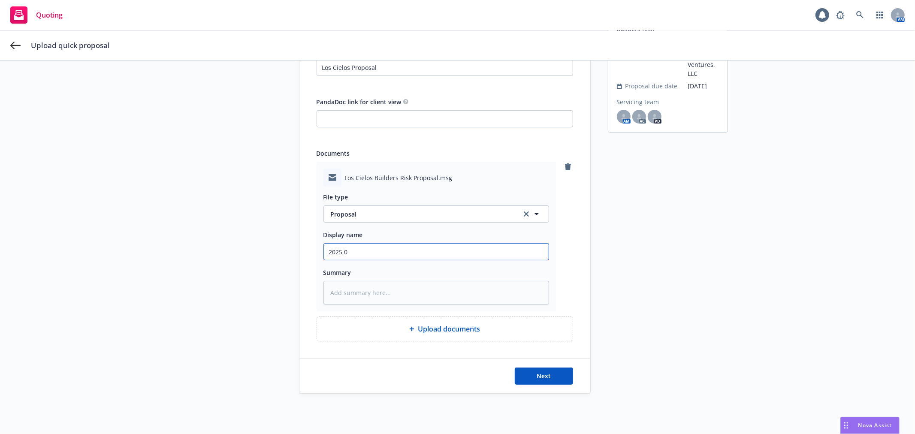
type input "2025 09"
type textarea "x"
type input "2025 09"
type textarea "x"
type input "2025 09 B"
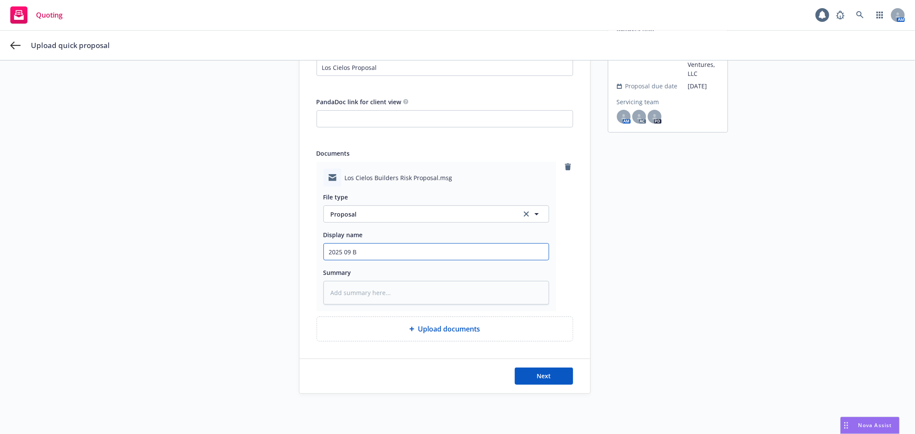
type textarea "x"
type input "2025 09 BR"
type textarea "x"
type input "2025 09 B"
type textarea "x"
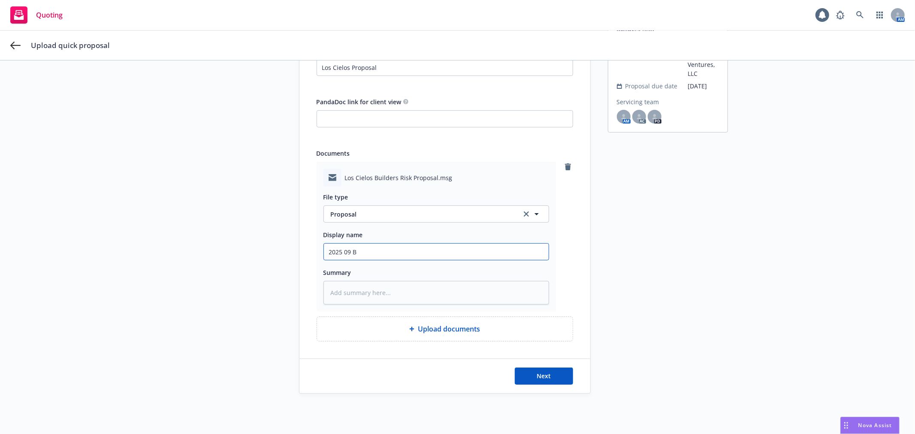
type input "2025 09 BD"
type textarea "x"
type input "2025 09 BDR"
type textarea "x"
type input "2025 09 BDRK"
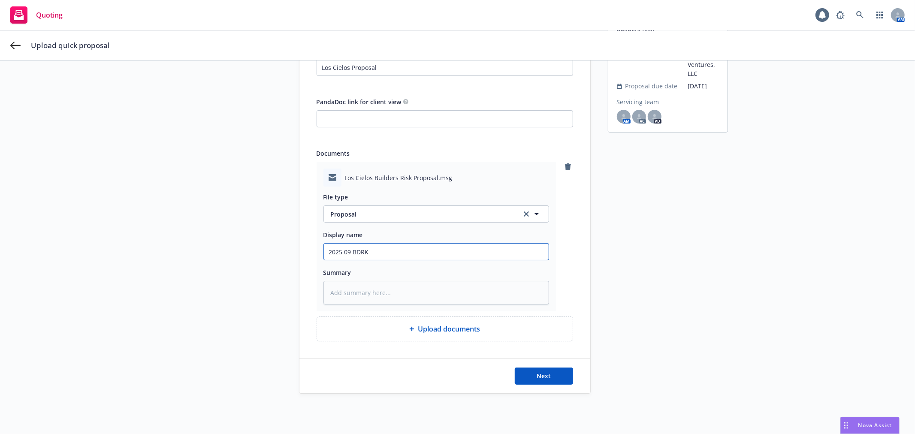
type textarea "x"
type input "2025 09 BDRK"
type textarea "x"
type input "2025 09 BDRK P"
type textarea "x"
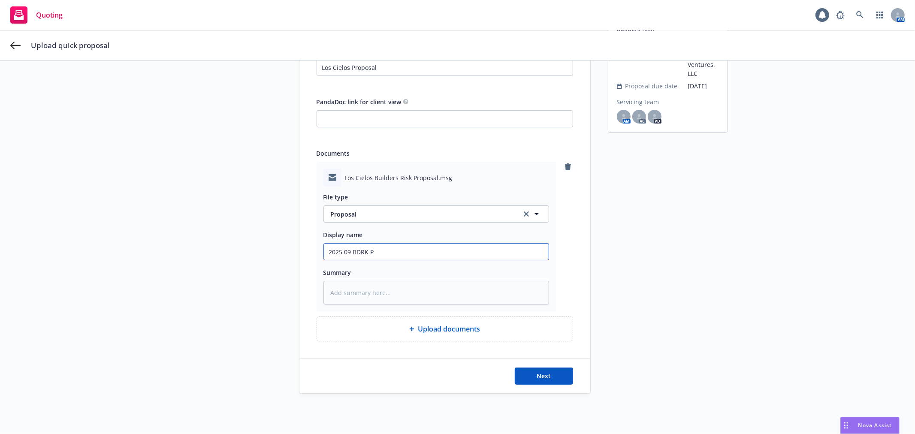
type input "2025 09 BDRK PR"
type textarea "x"
type input "2025 09 BDRK PRO"
type textarea "x"
type input "2025 09 BDRK PRO"
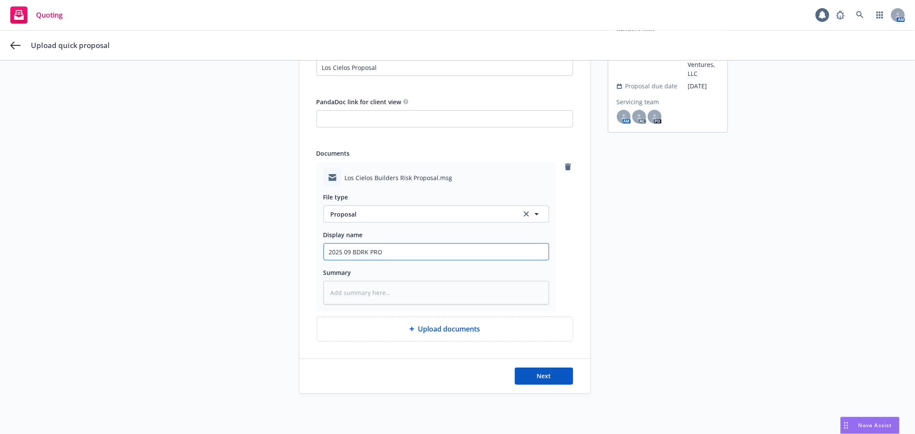
type textarea "x"
type input "2025 09 BDRK PRO L"
type textarea "x"
type input "2025 09 BDRK PRO Lo"
type textarea "x"
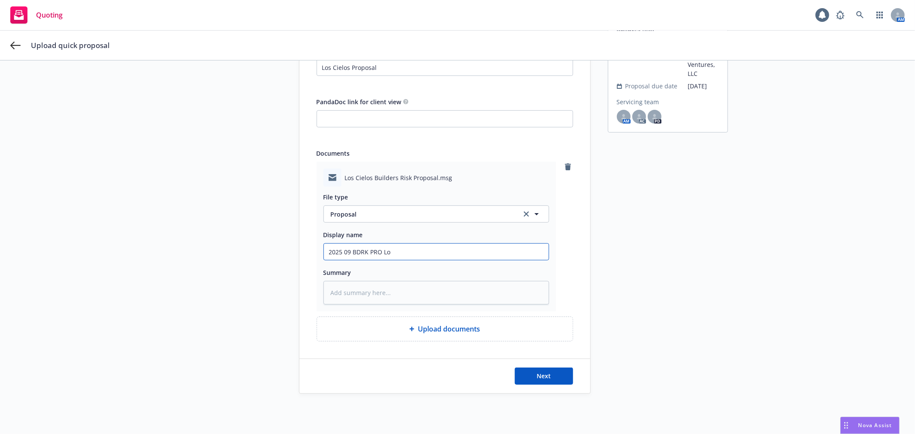
type input "2025 09 BDRK PRO Los"
type textarea "x"
type input "2025 09 BDRK PRO Los"
type textarea "x"
type input "2025 09 BDRK PRO Los C"
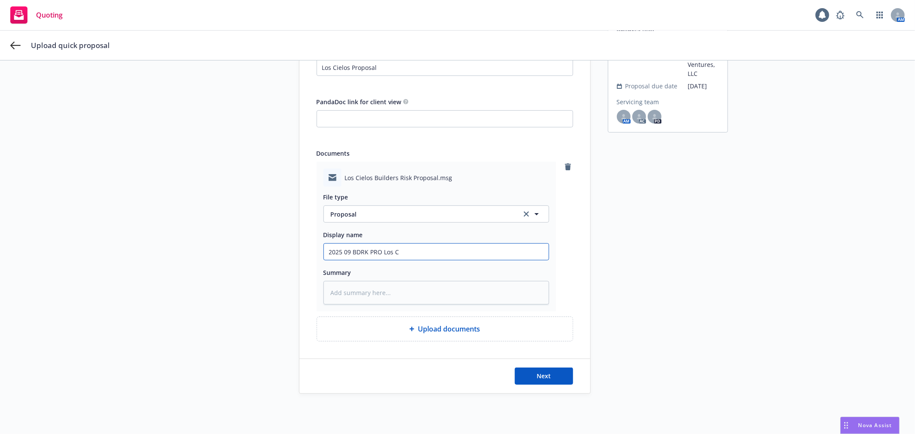
type textarea "x"
type input "2025 09 BDRK PRO Los Ci"
type textarea "x"
type input "2025 09 BDRK PRO Los Cie"
type textarea "x"
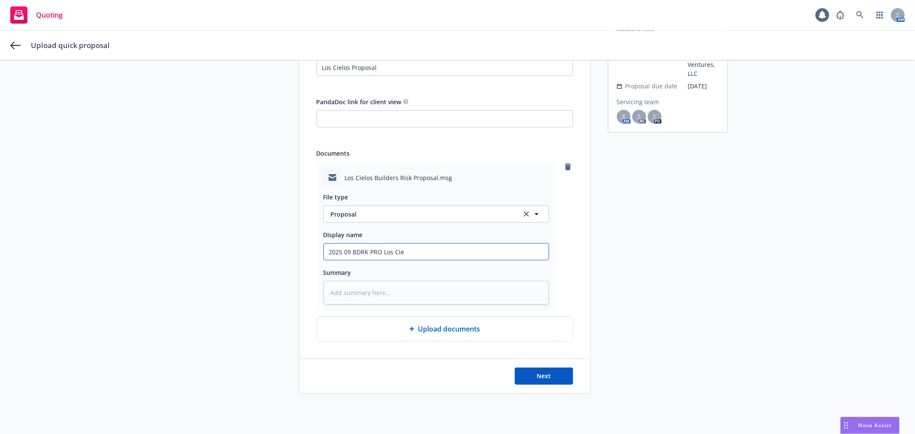
type input "2025 09 BDRK PRO Los Ciel"
type textarea "x"
type input "2025 09 BDRK PRO Los Cielo"
type textarea "x"
type input "2025 09 BDRK PRO Los Cielos"
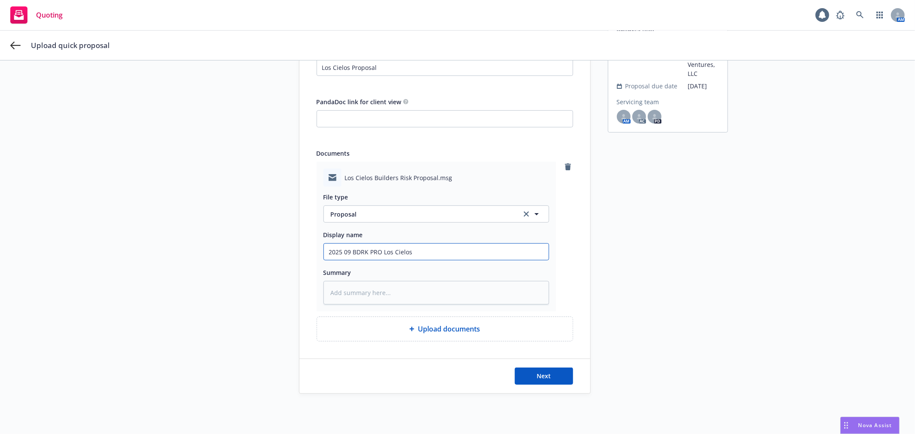
type textarea "x"
type input "2025 09 BDRK PRO Los Cielos"
type textarea "x"
type input "2025 09 BDRK PRO Los Cielos B"
type textarea "x"
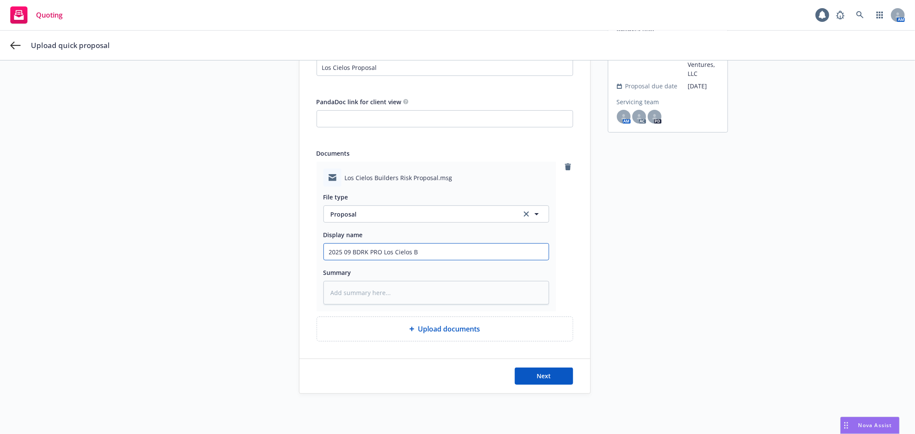
type input "2025 09 BDRK PRO Los Cielos BR"
type textarea "x"
type input "2025 09 BDRK PRO Los Cielos BR"
type textarea "x"
type input "2025 09 BDRK PRO Los Cielos BR P"
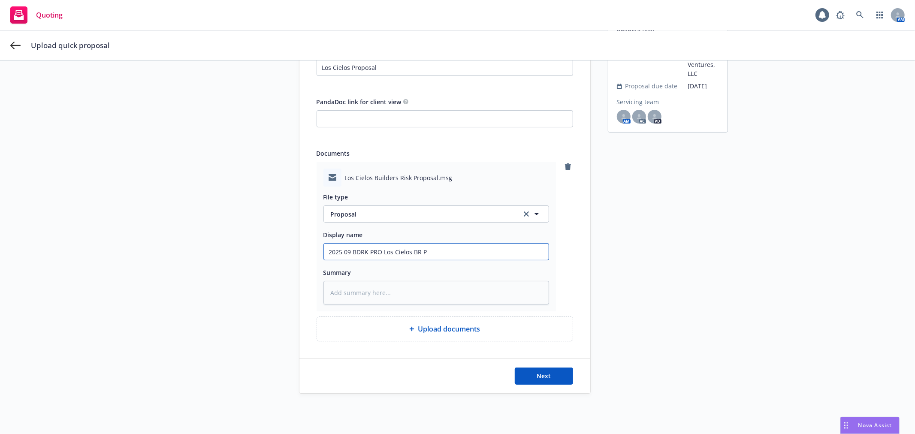
type textarea "x"
type input "2025 09 BDRK PRO Los Cielos BR Pr"
type textarea "x"
type input "2025 09 BDRK PRO Los Cielos BR Pro"
type textarea "x"
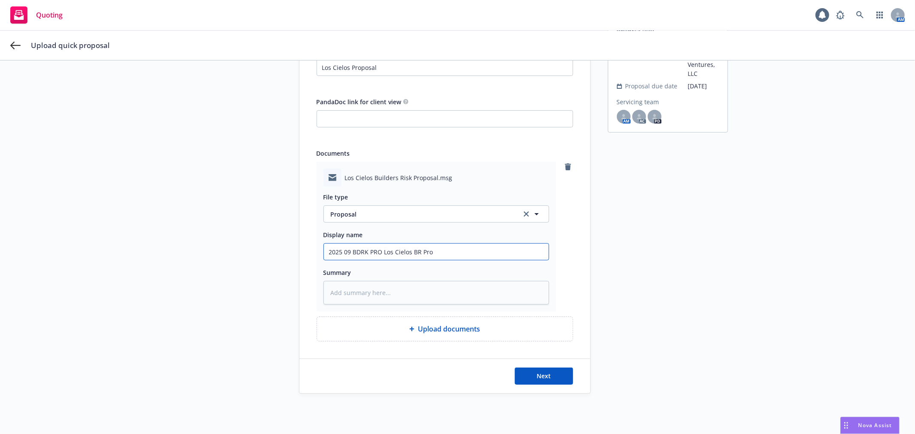
type input "2025 09 BDRK PRO Los Cielos BR Prop"
type textarea "x"
type input "2025 09 BDRK PRO Los Cielos BR Propo"
type textarea "x"
type input "2025 09 BDRK PRO Los Cielos BR Propos"
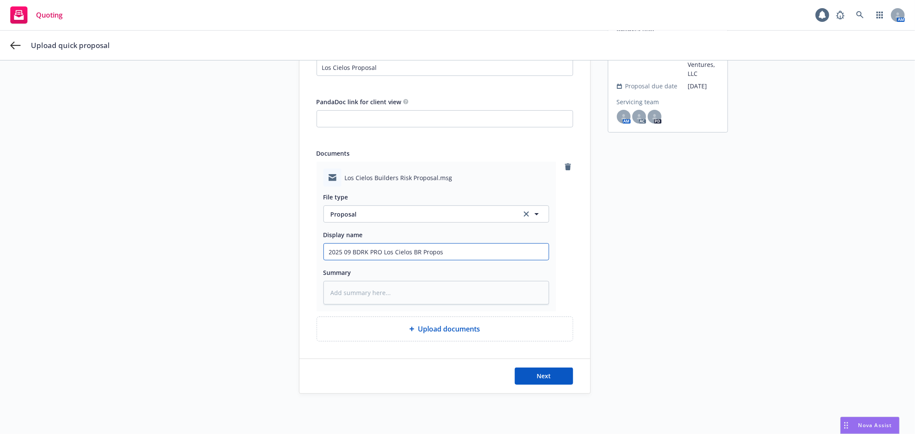
type textarea "x"
type input "2025 09 BDRK PRO Los Cielos BR Proposa"
type textarea "x"
type input "2025 09 BDRK PRO Los Cielos BR Proposal"
type textarea "x"
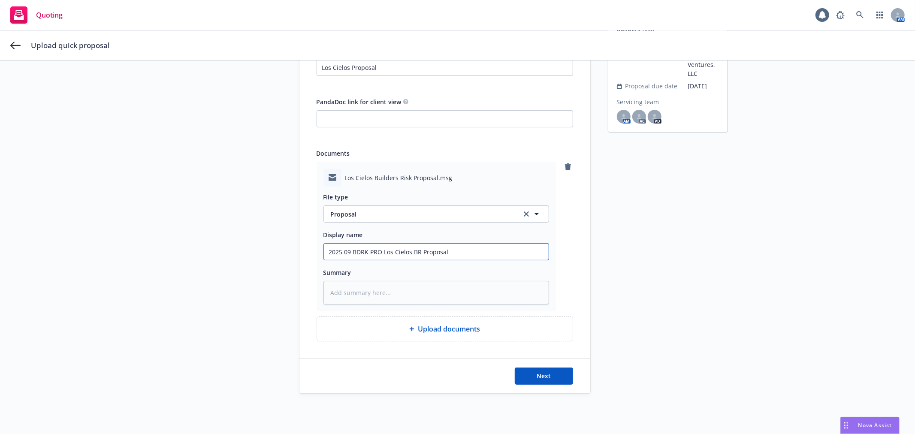
type input "2025 09 BDRK PRO Los Cielos BR Proposal"
type textarea "x"
type input "2025 09 BDRK PRO Los Cielos BR Proposal t"
type textarea "x"
type input "2025 09 BDRK PRO Los Cielos BR Proposal to"
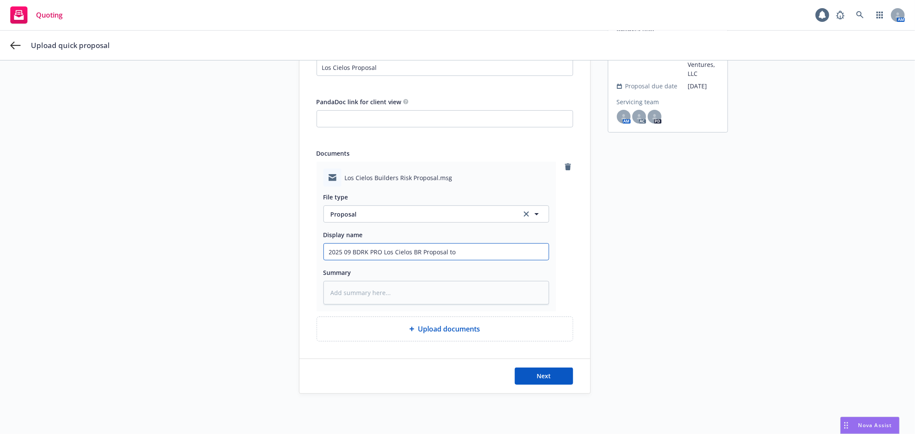
type textarea "x"
type input "2025 09 BDRK PRO Los Cielos BR Proposal to"
type textarea "x"
type input "2025 09 BDRK PRO Los Cielos BR Proposal to C"
type textarea "x"
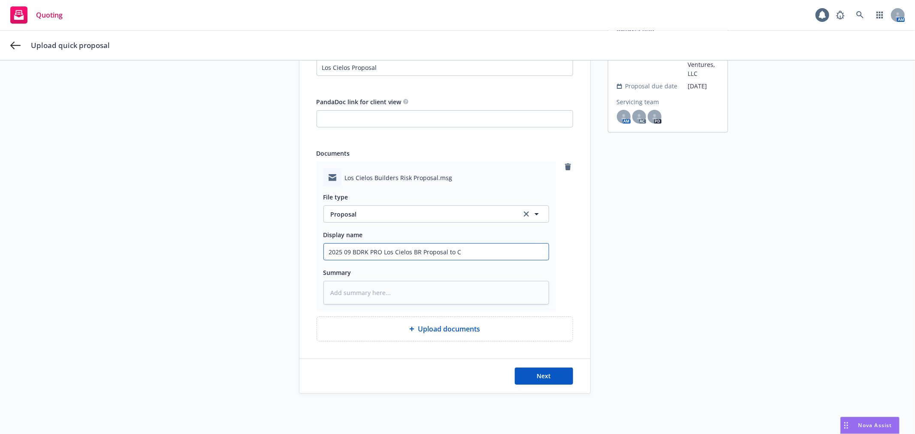
type input "2025 09 BDRK PRO Los Cielos BR Proposal to Cl"
type textarea "x"
type input "2025 09 BDRK PRO Los Cielos BR Proposal to Cli"
type textarea "x"
type input "2025 09 BDRK PRO Los Cielos BR Proposal to Clie"
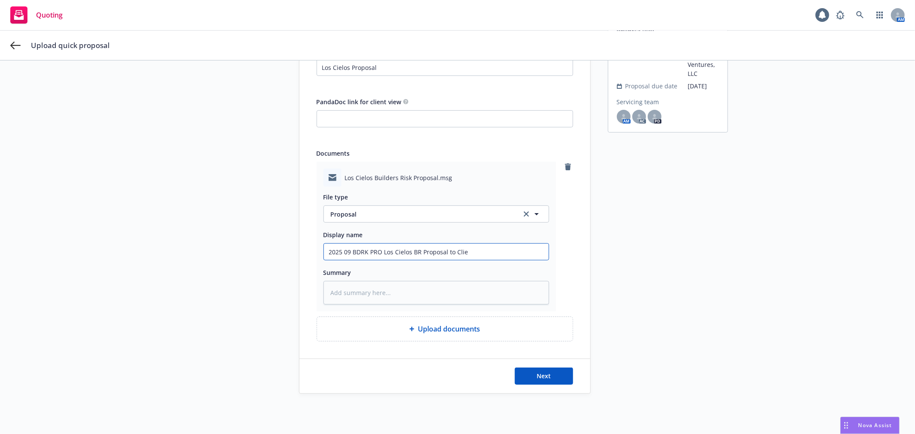
type textarea "x"
type input "2025 09 BDRK PRO Los Cielos BR Proposal to [GEOGRAPHIC_DATA]"
type textarea "x"
type input "2025 09 BDRK PRO Los Cielos BR Proposal to Client"
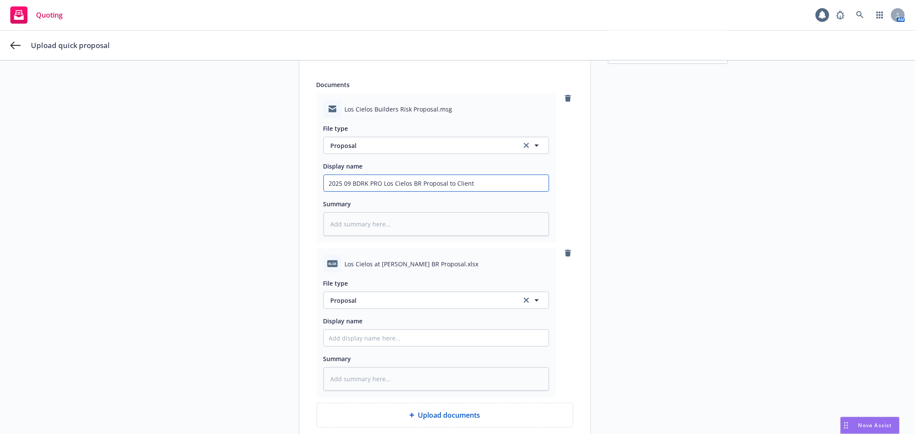
scroll to position [238, 0]
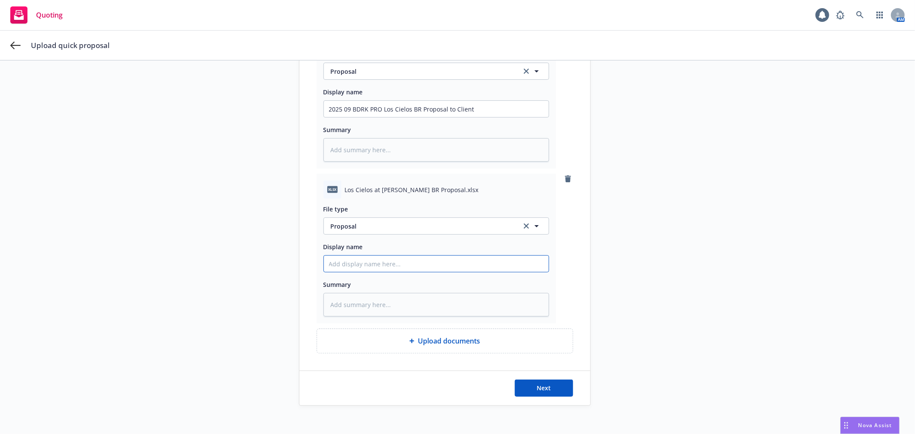
click at [337, 117] on input "Display name" at bounding box center [436, 109] width 225 height 16
type textarea "x"
type input "2"
type textarea "x"
type input "20"
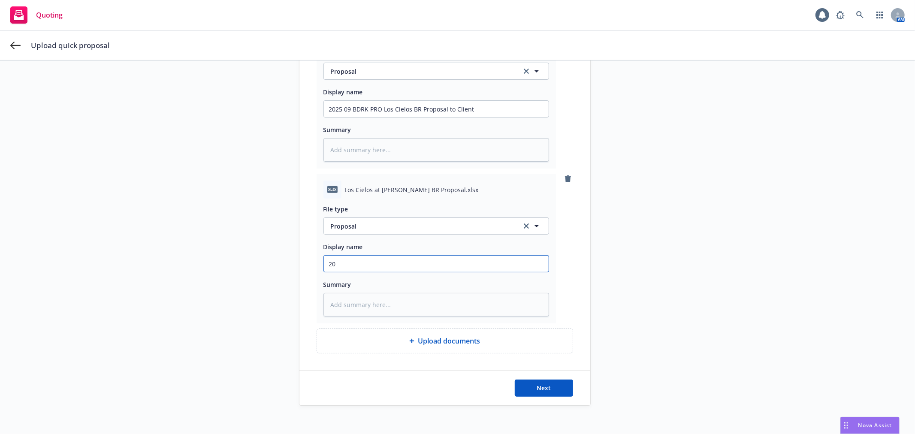
type textarea "x"
type input "202"
type textarea "x"
type input "2025"
type textarea "x"
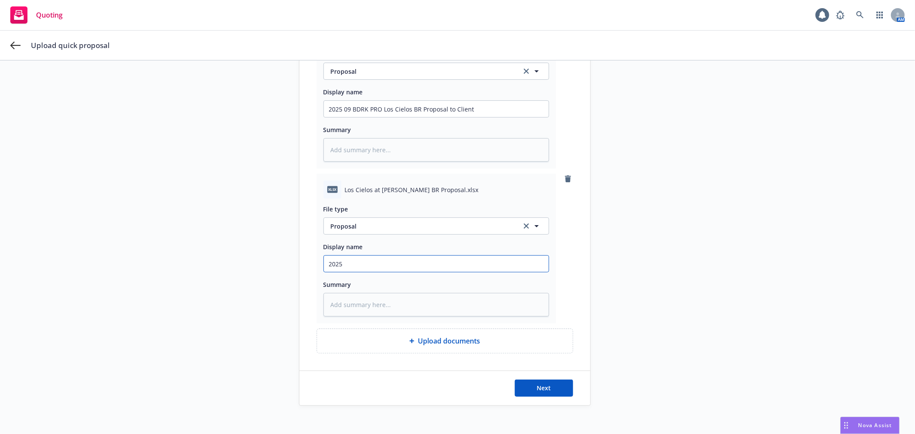
type input "2025"
type textarea "x"
type input "2025 0"
type textarea "x"
type input "2025 09"
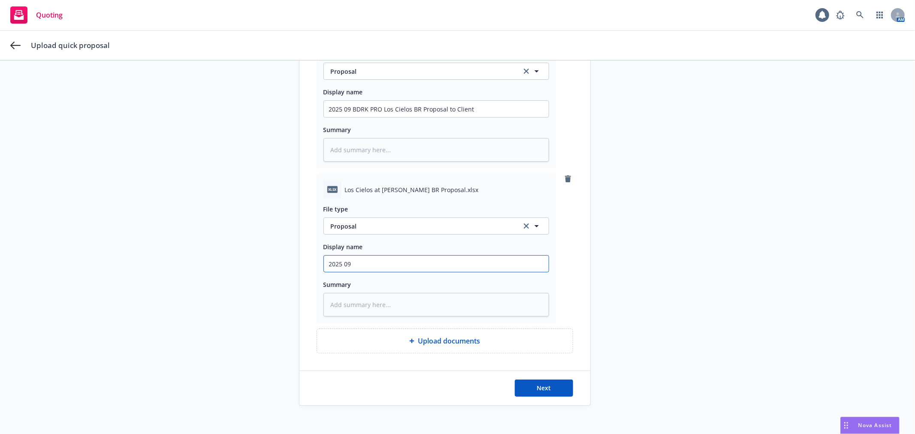
type textarea "x"
type input "2025 09"
type textarea "x"
type input "2025 09 B"
type textarea "x"
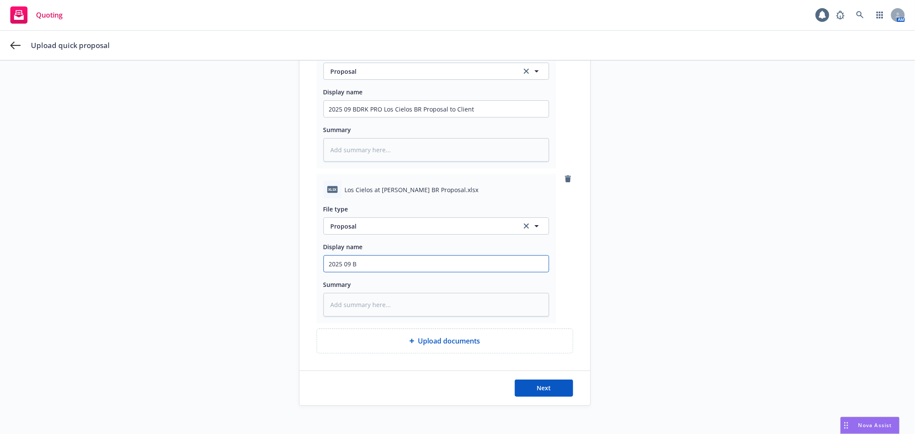
type input "2025 09 BD"
type textarea "x"
type input "2025 09 BDR"
type textarea "x"
type input "2025 09 BDRK"
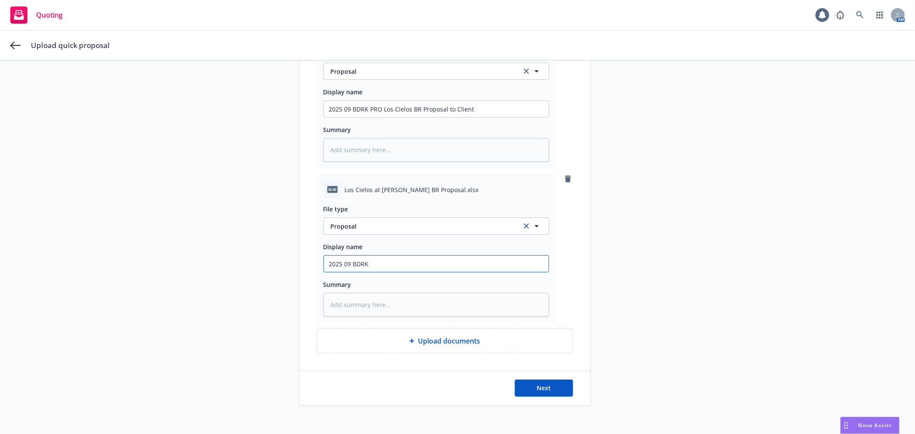
type textarea "x"
type input "2025 09 BDRK"
type textarea "x"
type input "2025 09 BDRK P"
type textarea "x"
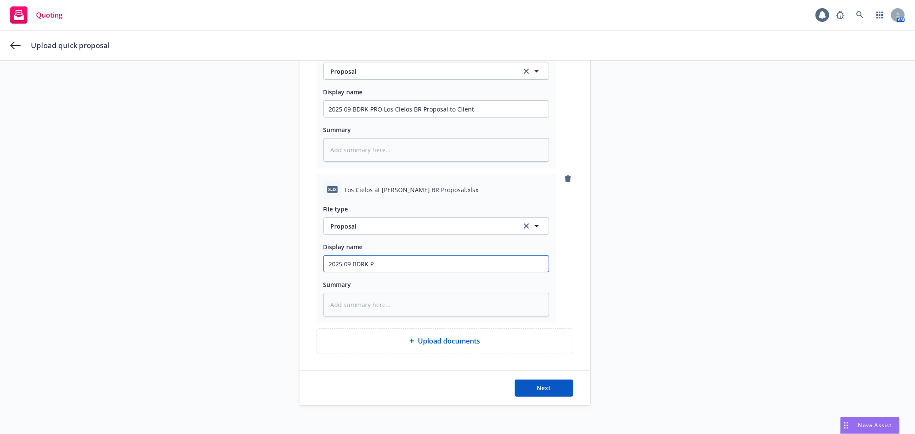
type input "2025 09 BDRK PR"
type textarea "x"
type input "2025 09 BDRK PRO"
type textarea "x"
type input "2025 09 BDRK PRO"
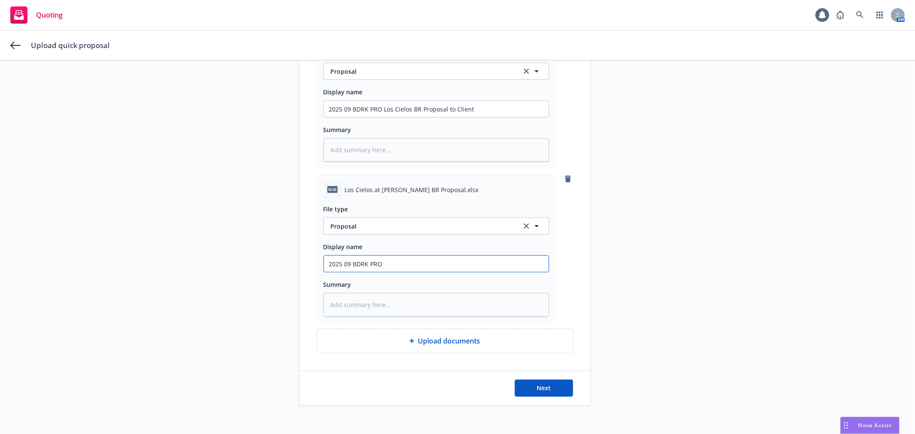
type textarea "x"
type input "2025 09 BDRK PRO L"
type textarea "x"
type input "2025 09 BDRK PRO Lo"
type textarea "x"
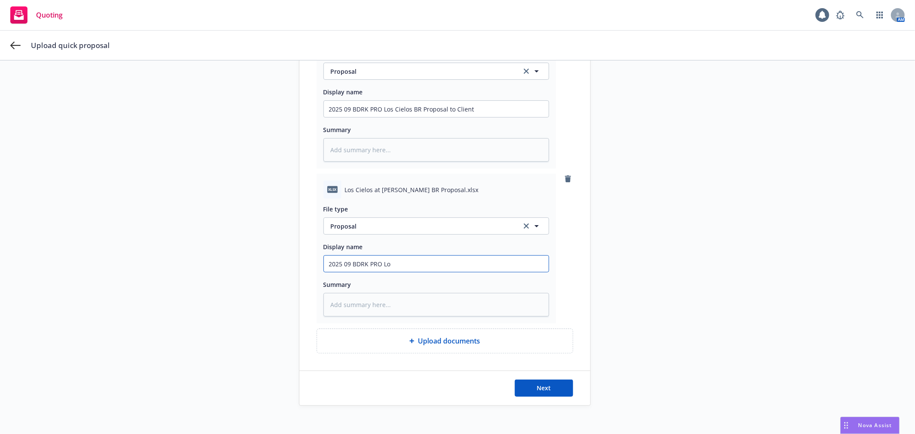
type input "2025 09 BDRK PRO Los"
type textarea "x"
type input "2025 09 BDRK PRO Los"
type textarea "x"
type input "2025 09 BDRK PRO Los C"
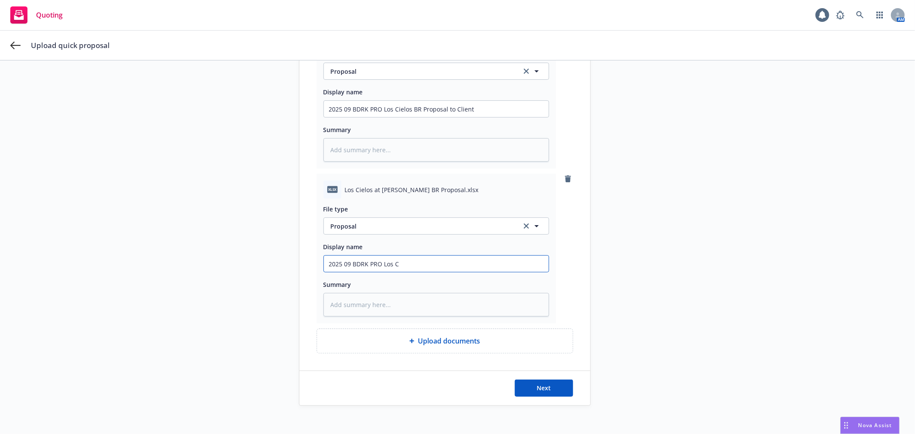
type textarea "x"
type input "2025 09 BDRK PRO Los Ci"
type textarea "x"
type input "2025 09 BDRK PRO Los Cie"
type textarea "x"
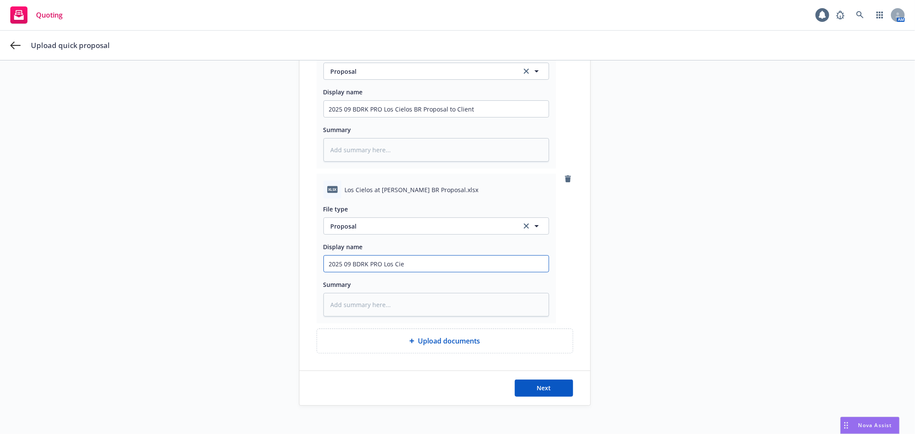
type input "2025 09 BDRK PRO Los Ciel"
type textarea "x"
type input "2025 09 BDRK PRO Los Cielo"
type textarea "x"
type input "2025 09 BDRK PRO Los Cielos"
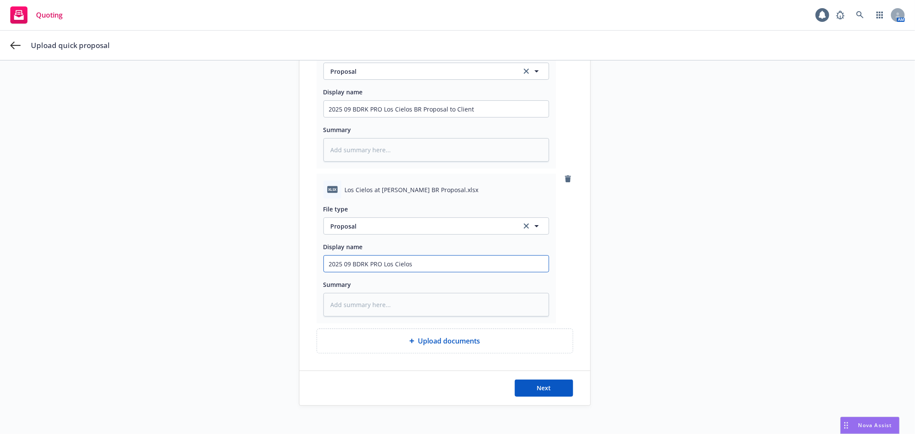
type textarea "x"
type input "2025 09 BDRK PRO Los Cielos"
type textarea "x"
type input "2025 09 BDRK PRO Los Cielos P"
type textarea "x"
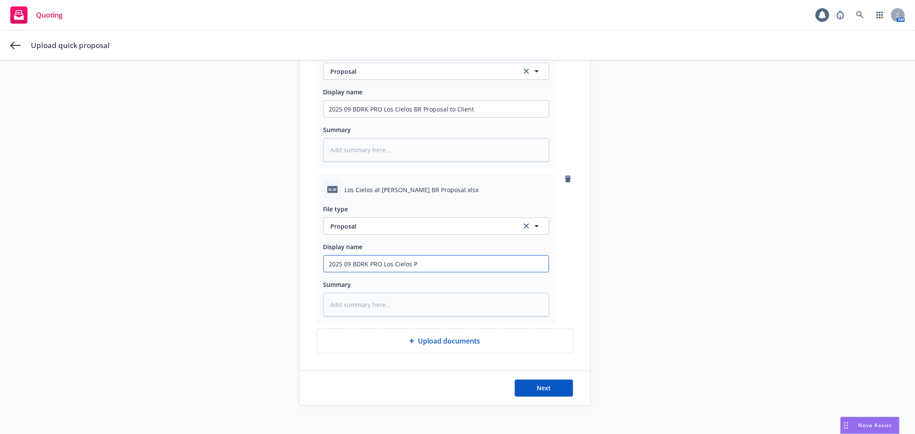
type input "2025 09 BDRK PRO Los Cielos Pr"
type textarea "x"
type input "2025 09 BDRK PRO Los Cielos Pro"
type textarea "x"
type input "2025 09 BDRK PRO Los Cielos Prop"
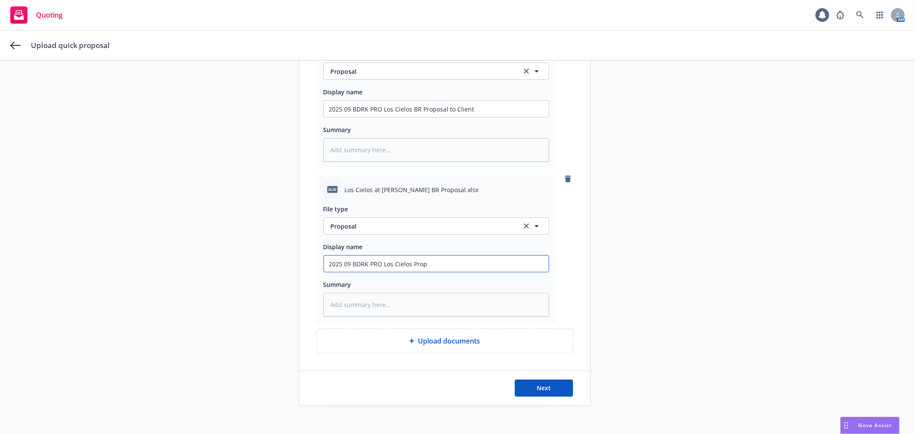
type textarea "x"
type input "2025 09 BDRK PRO Los Cielos Propo"
type textarea "x"
type input "2025 09 BDRK PRO Los Cielos Proposl"
type textarea "x"
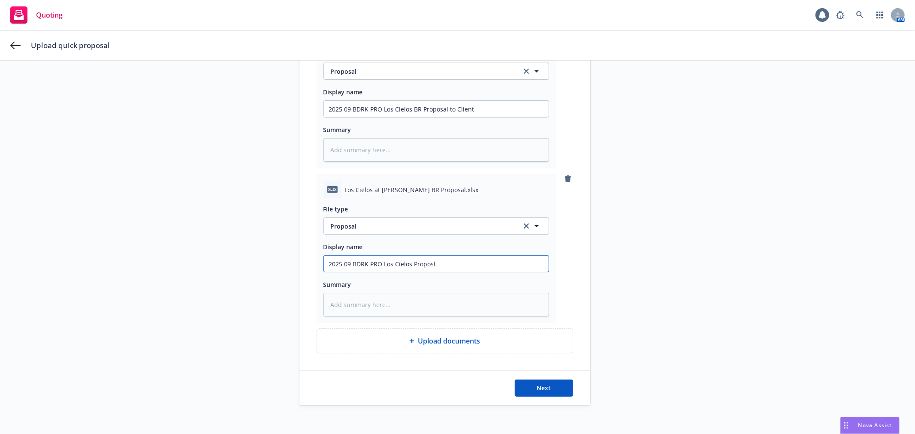
type input "2025 09 BDRK PRO Los Cielos Proposla"
type textarea "x"
type input "2025 09 BDRK PRO Los Cielos Proposl"
type textarea "x"
type input "2025 09 BDRK PRO Los Cielos Propos"
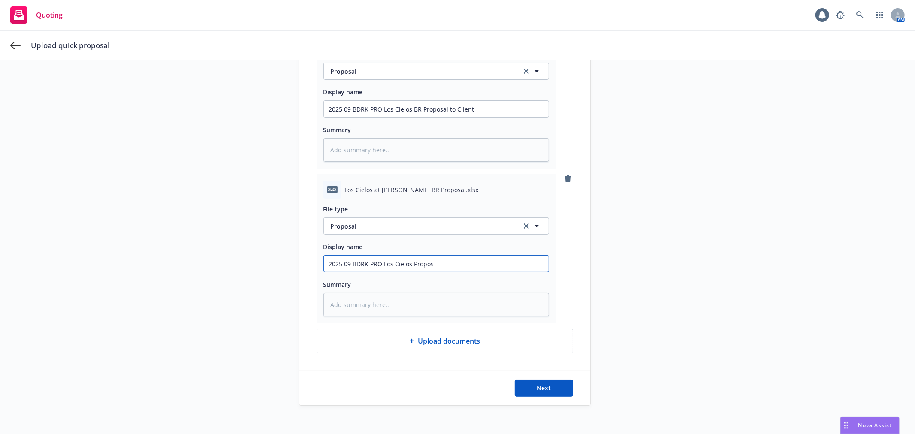
type textarea "x"
type input "2025 09 BDRK PRO Los Cielos Proposa"
type textarea "x"
type input "2025 09 BDRK PRO Los Cielos Proposal"
click at [553, 393] on button "Next" at bounding box center [544, 388] width 58 height 17
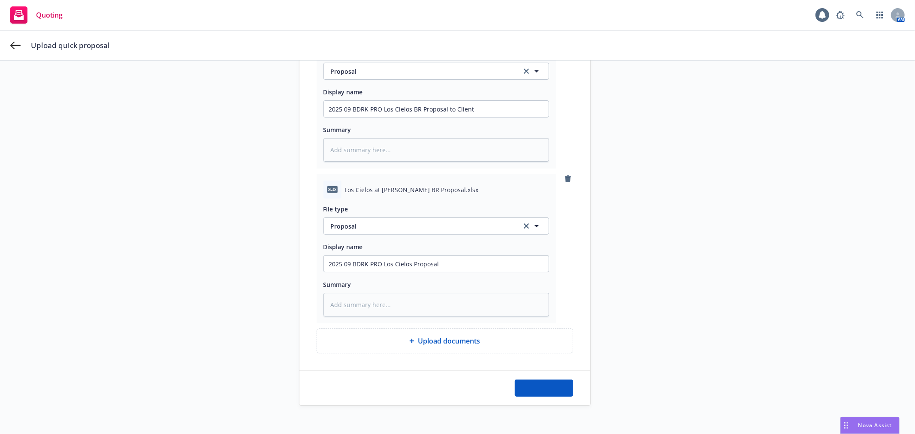
type textarea "x"
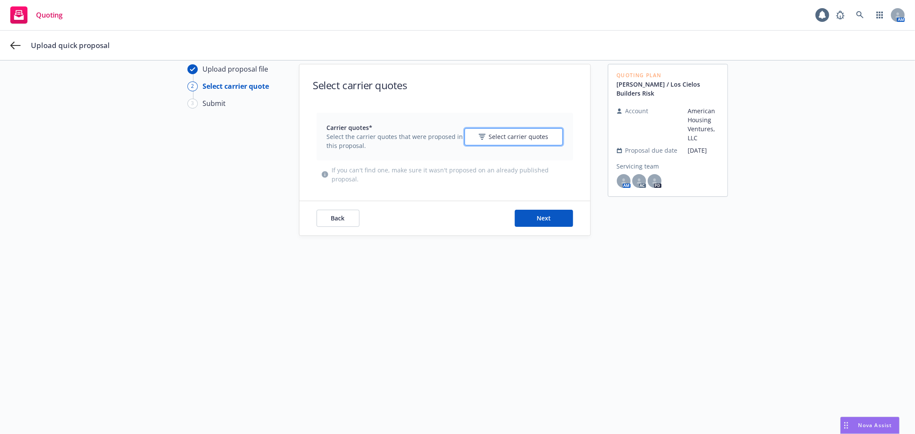
click at [503, 135] on span "Select carrier quotes" at bounding box center [519, 136] width 60 height 9
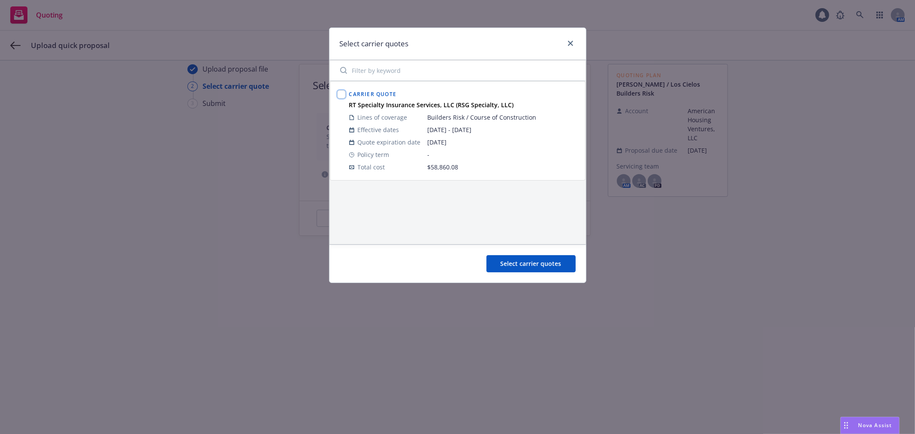
click at [339, 91] on input "checkbox" at bounding box center [341, 94] width 9 height 9
checkbox input "true"
click at [519, 255] on div "Select carrier quotes" at bounding box center [458, 264] width 257 height 38
click at [519, 256] on button "Select carrier quotes" at bounding box center [531, 263] width 89 height 17
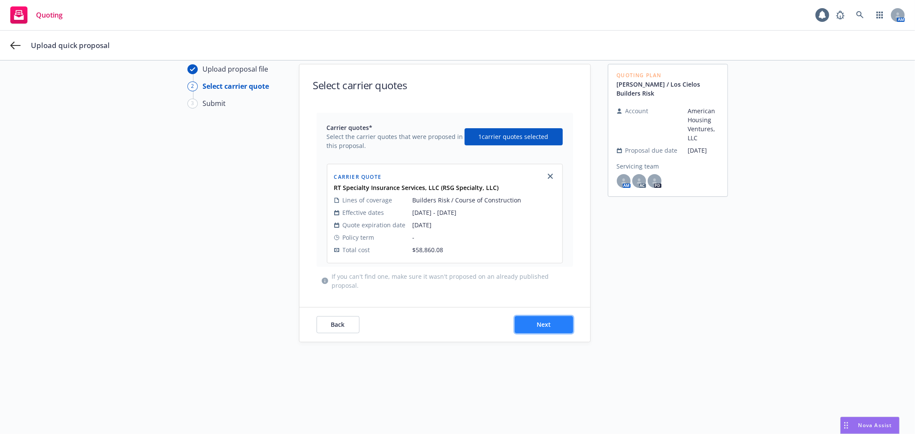
click at [528, 322] on button "Next" at bounding box center [544, 324] width 58 height 17
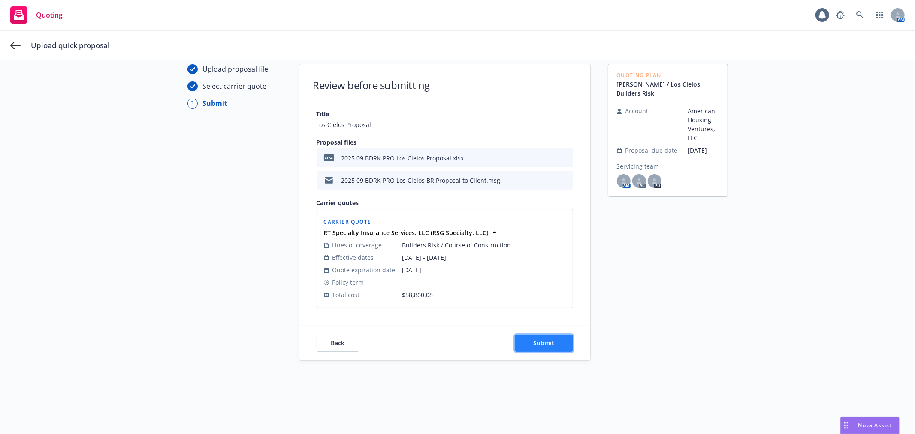
click at [533, 342] on span "Submit" at bounding box center [543, 343] width 21 height 8
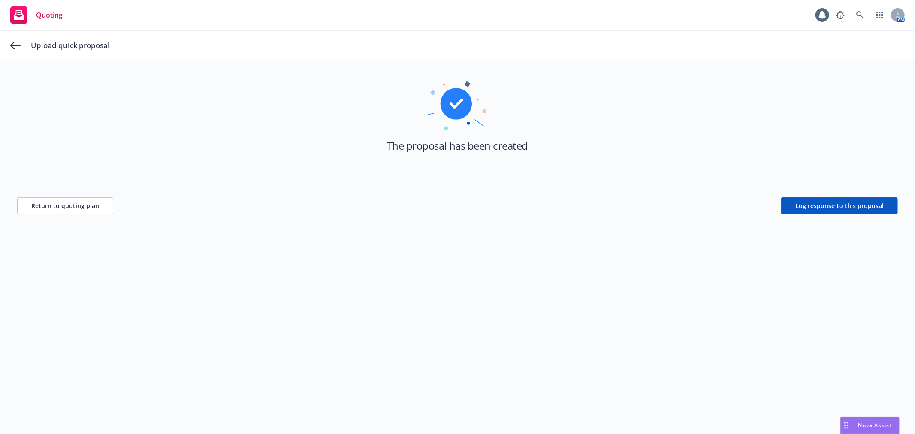
click at [454, 100] on icon at bounding box center [456, 103] width 31 height 31
drag, startPoint x: 6, startPoint y: 38, endPoint x: 14, endPoint y: 45, distance: 10.7
click at [9, 42] on div "Upload quick proposal" at bounding box center [457, 45] width 915 height 29
click at [14, 45] on icon at bounding box center [15, 45] width 10 height 10
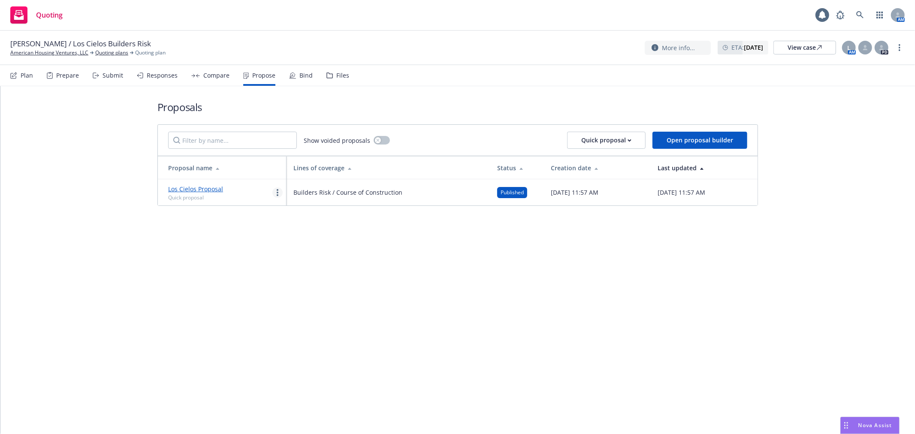
click at [279, 191] on link "more" at bounding box center [278, 193] width 10 height 10
click at [320, 265] on link "Void" at bounding box center [311, 265] width 76 height 17
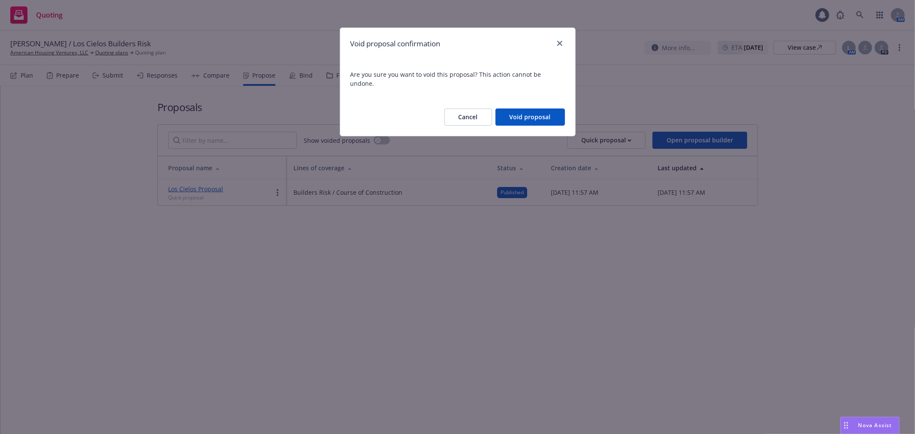
click at [458, 112] on button "Cancel" at bounding box center [469, 117] width 48 height 17
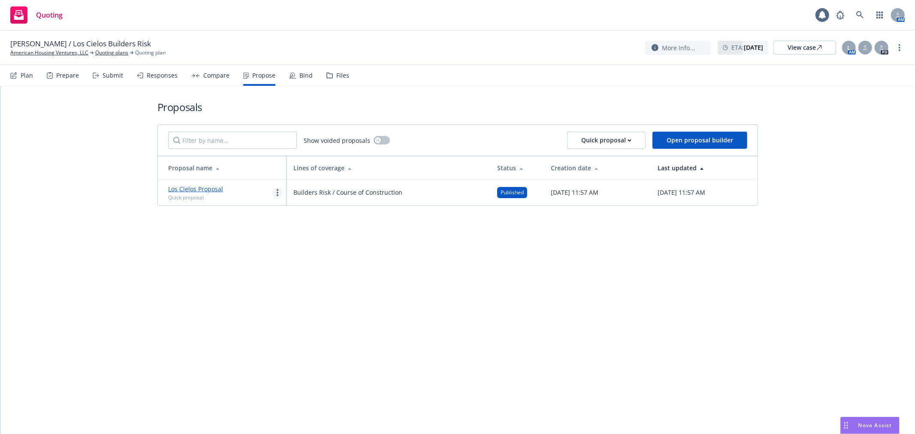
click at [275, 194] on link "more" at bounding box center [278, 193] width 10 height 10
click at [321, 282] on span "See client view" at bounding box center [304, 282] width 63 height 8
click at [277, 196] on icon "more" at bounding box center [278, 192] width 2 height 7
click at [329, 267] on link "Void" at bounding box center [311, 265] width 76 height 17
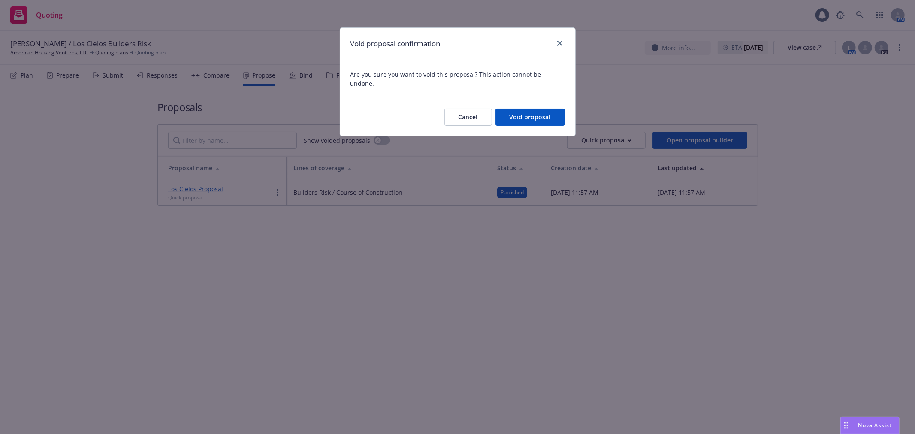
click at [533, 109] on button "Void proposal" at bounding box center [531, 117] width 70 height 17
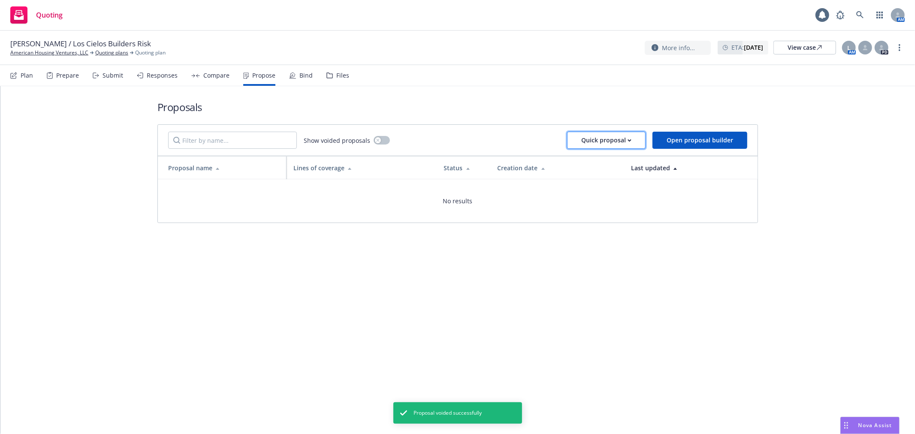
click at [641, 132] on button "Quick proposal" at bounding box center [606, 140] width 79 height 17
click at [559, 91] on div "Proposals Show voided proposals Quick proposal Open proposal builder Proposal n…" at bounding box center [458, 161] width 601 height 151
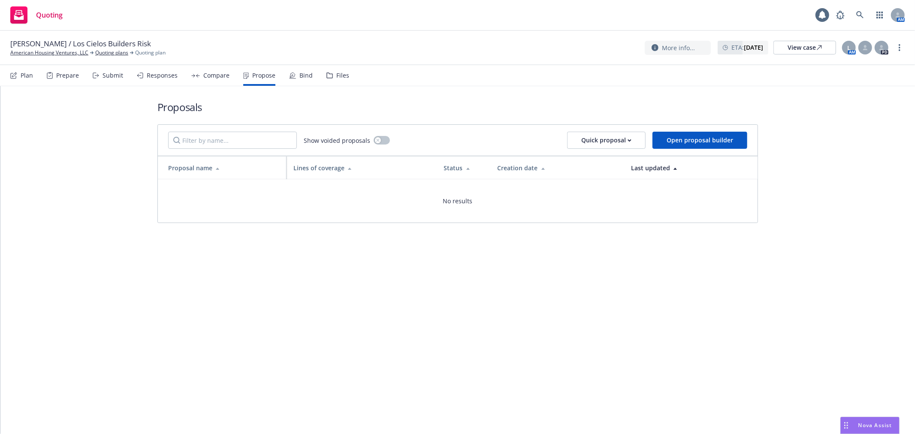
click at [255, 262] on div "Proposals Show voided proposals Quick proposal Open proposal builder Proposal n…" at bounding box center [457, 260] width 915 height 348
click at [634, 139] on button "Quick proposal" at bounding box center [606, 140] width 79 height 17
click at [633, 180] on span "Upload quick proposal and response" at bounding box center [633, 180] width 127 height 8
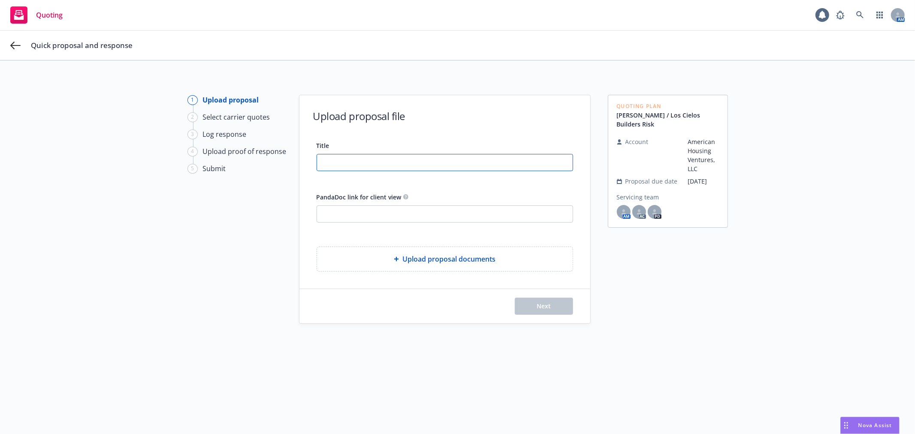
click at [357, 167] on input "Title" at bounding box center [445, 163] width 256 height 16
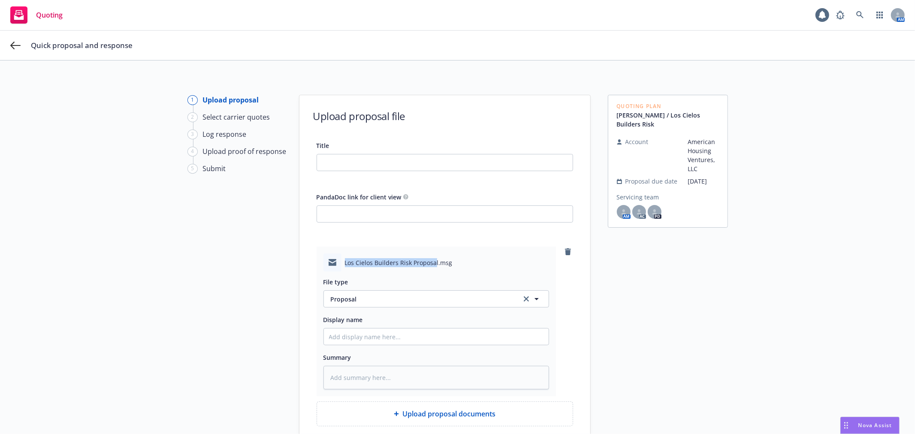
drag, startPoint x: 431, startPoint y: 264, endPoint x: 329, endPoint y: 264, distance: 102.6
click at [329, 264] on div "Los Cielos Builders Risk Proposal.msg" at bounding box center [437, 263] width 226 height 18
copy span "Los Cielos Builders Risk Proposa"
click at [357, 167] on input "Title" at bounding box center [445, 163] width 256 height 16
paste input "Los Cielos Builders Risk Proposa"
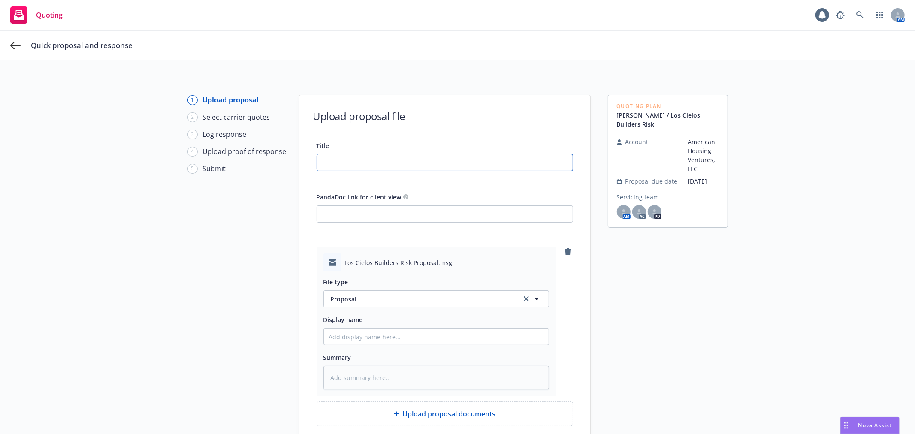
type textarea "x"
type input "Los Cielos Builders Risk Proposa"
type textarea "x"
type input "Los Cielos Builders Risk Proposa1"
type textarea "x"
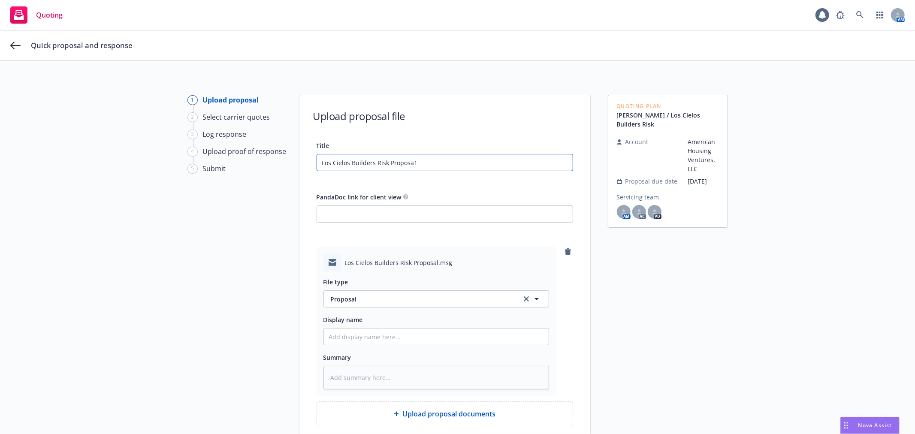
type input "Los Cielos Builders Risk Proposa"
type textarea "x"
type input "Los Cielos Builders Risk Proposal"
type textarea "x"
type input "Los Cielos Builders Risk Proposal"
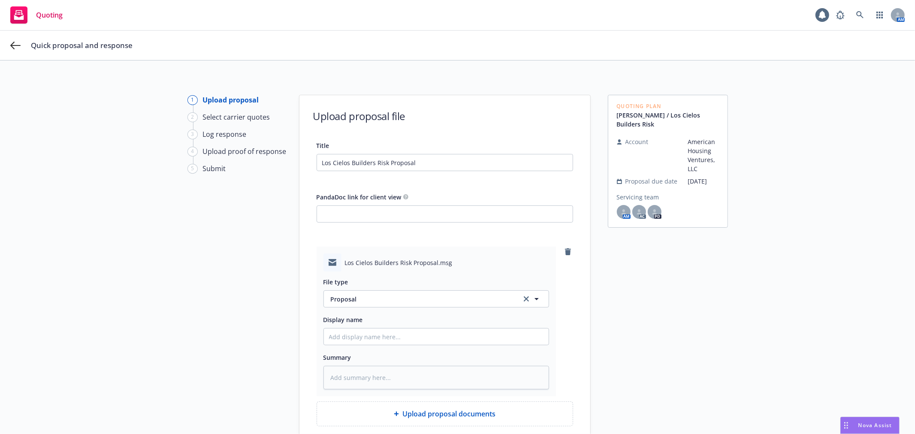
type textarea "x"
